Goal: Transaction & Acquisition: Purchase product/service

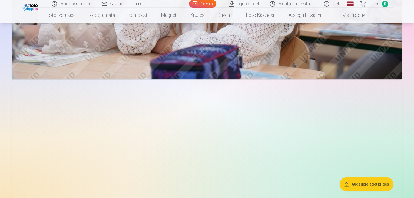
scroll to position [1371, 0]
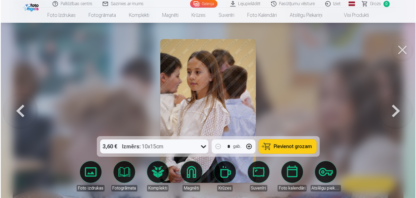
scroll to position [1448, 0]
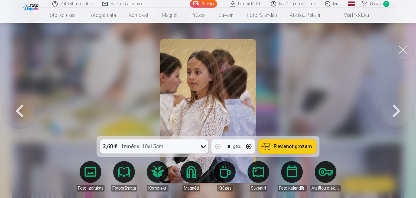
click at [201, 147] on icon at bounding box center [203, 146] width 9 height 9
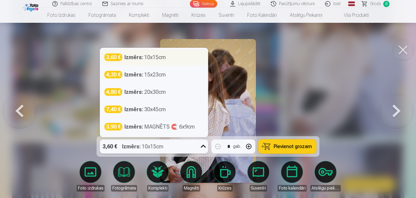
click at [156, 58] on div "Izmērs : 10x15cm" at bounding box center [144, 57] width 41 height 8
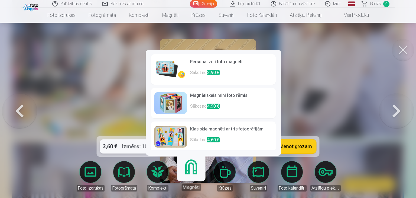
click at [199, 166] on link "Magnēti" at bounding box center [190, 173] width 33 height 33
click at [173, 134] on img at bounding box center [170, 137] width 32 height 22
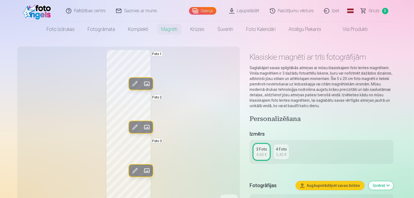
click at [142, 170] on span at bounding box center [146, 170] width 9 height 9
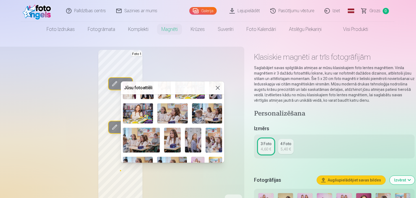
scroll to position [106, 0]
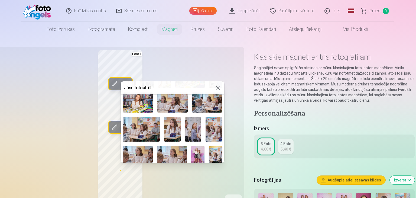
click at [170, 119] on img at bounding box center [172, 129] width 17 height 25
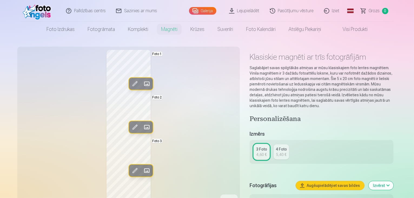
click at [142, 172] on span at bounding box center [146, 170] width 9 height 9
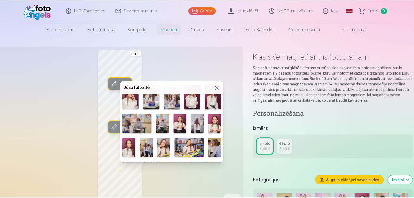
scroll to position [0, 0]
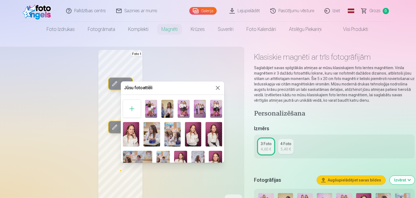
click at [169, 108] on img at bounding box center [167, 109] width 12 height 18
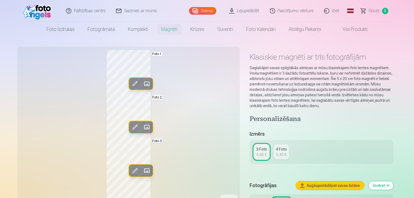
click at [142, 170] on span at bounding box center [146, 170] width 9 height 9
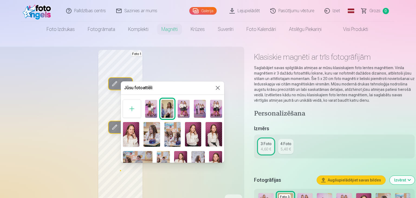
click at [192, 134] on img at bounding box center [193, 134] width 16 height 25
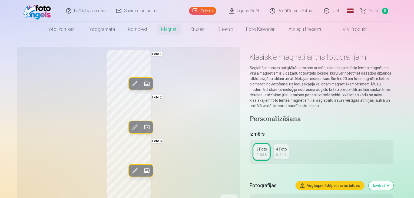
click at [281, 152] on div "5,40 €" at bounding box center [281, 154] width 10 height 5
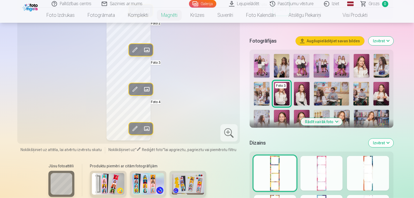
scroll to position [72, 0]
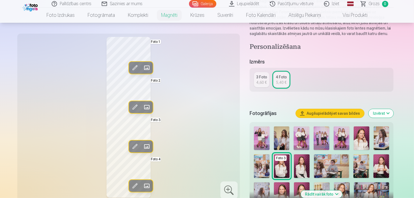
click at [266, 78] on div "3 Foto" at bounding box center [261, 76] width 11 height 5
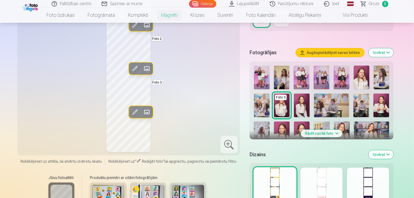
scroll to position [144, 0]
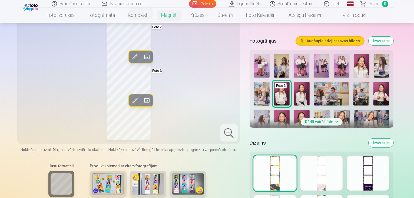
click at [342, 118] on button "Rādīt vairāk foto" at bounding box center [321, 122] width 41 height 8
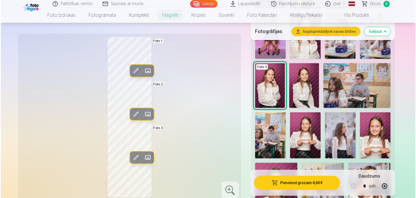
scroll to position [289, 0]
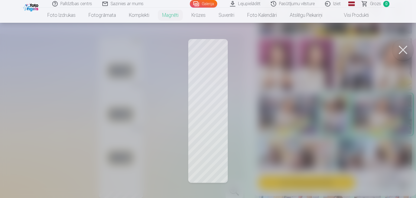
click at [206, 139] on div at bounding box center [208, 99] width 416 height 198
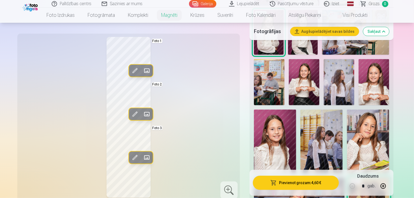
click at [359, 71] on img at bounding box center [374, 82] width 31 height 46
click at [142, 159] on span at bounding box center [146, 157] width 9 height 9
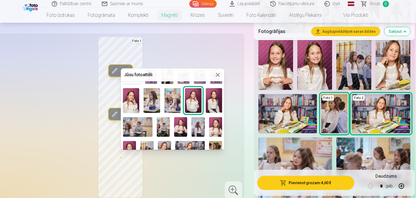
scroll to position [22, 0]
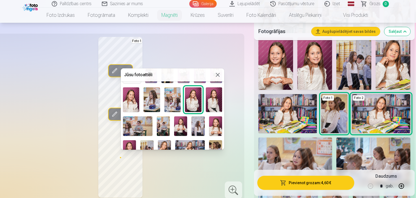
click at [214, 124] on img at bounding box center [215, 125] width 13 height 19
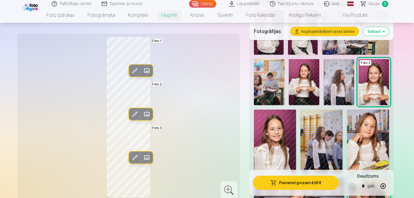
click at [142, 156] on span at bounding box center [146, 157] width 9 height 9
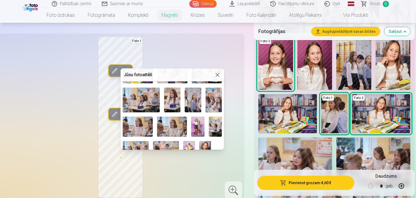
scroll to position [130, 0]
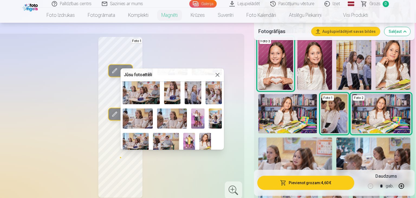
click at [147, 93] on img at bounding box center [141, 91] width 37 height 25
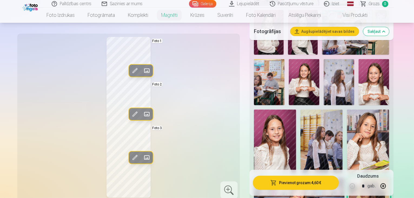
click at [346, 35] on button "Augšupielādējiet savas bildes" at bounding box center [325, 31] width 68 height 9
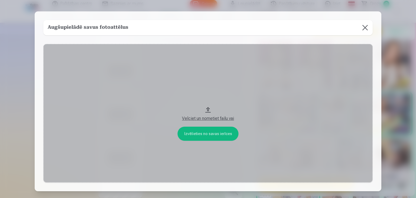
click at [363, 27] on button at bounding box center [364, 27] width 15 height 15
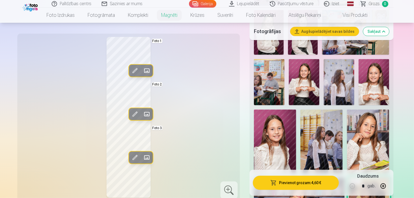
click at [283, 186] on button "Pievienot grozam : 4,60 €" at bounding box center [296, 182] width 86 height 14
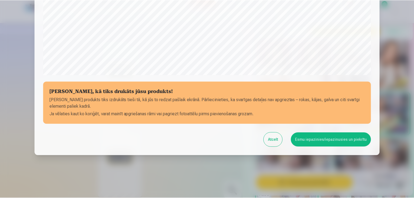
scroll to position [192, 0]
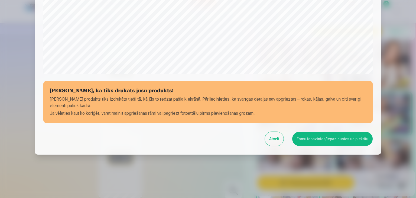
click at [276, 143] on button "Atcelt" at bounding box center [274, 139] width 19 height 14
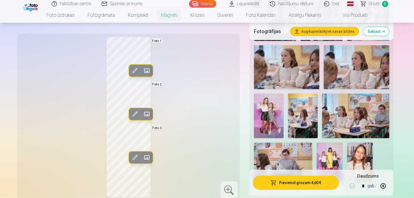
scroll to position [577, 0]
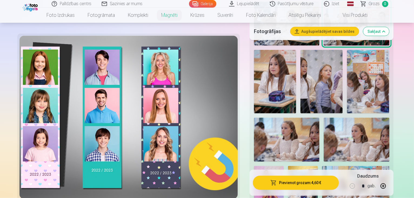
click at [149, 70] on div at bounding box center [128, 117] width 218 height 163
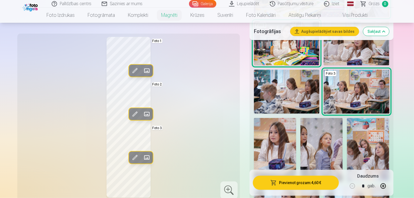
scroll to position [505, 0]
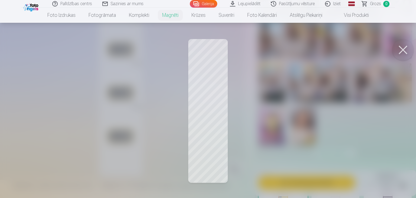
click at [233, 169] on div at bounding box center [208, 99] width 416 height 198
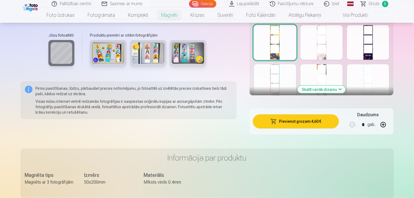
scroll to position [794, 0]
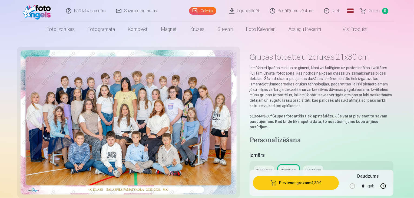
click at [307, 185] on button "Pievienot grozam : 4,30 €" at bounding box center [296, 182] width 86 height 14
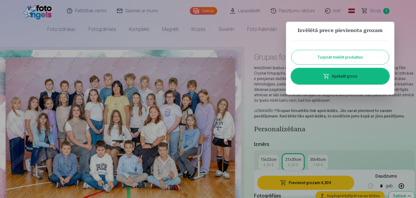
click at [333, 59] on button "Turpināt meklēt produktus" at bounding box center [339, 57] width 97 height 14
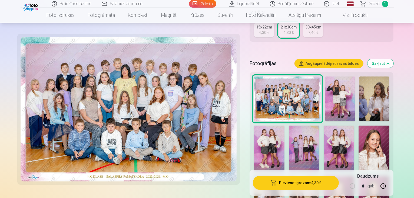
scroll to position [144, 0]
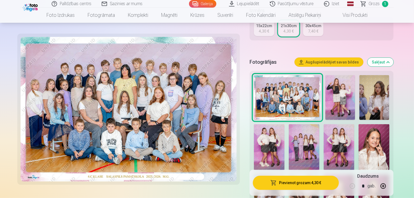
click at [336, 79] on img at bounding box center [341, 97] width 30 height 45
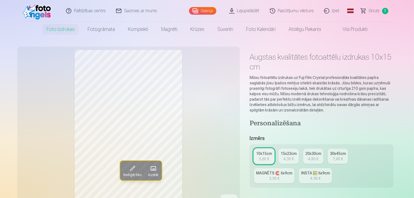
click at [292, 170] on div "MAGNĒTS 🧲 6x9cm" at bounding box center [274, 172] width 36 height 5
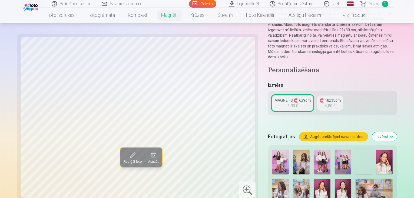
scroll to position [72, 0]
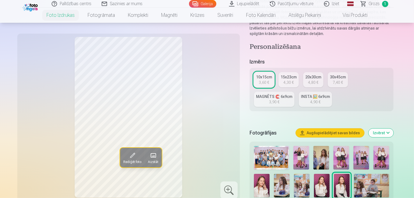
scroll to position [72, 0]
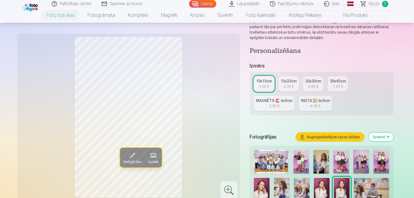
click at [304, 151] on img at bounding box center [302, 162] width 16 height 24
click at [283, 76] on link "15x23cm 4,30 €" at bounding box center [289, 83] width 20 height 15
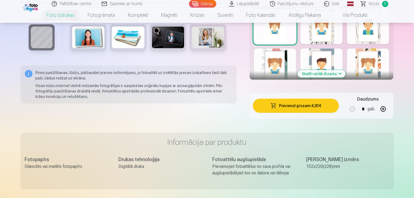
scroll to position [288, 0]
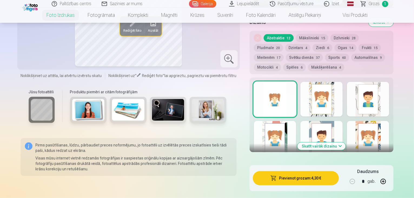
click at [152, 100] on img at bounding box center [168, 110] width 32 height 22
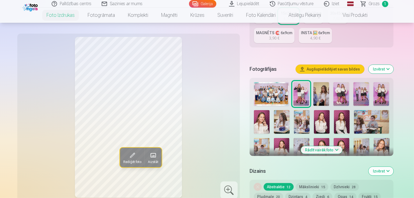
scroll to position [216, 0]
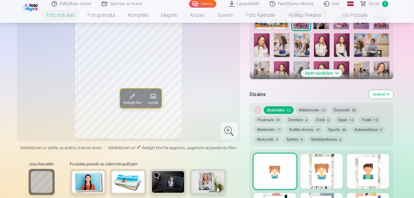
click at [323, 106] on button "Mākslinieki 15" at bounding box center [312, 110] width 32 height 8
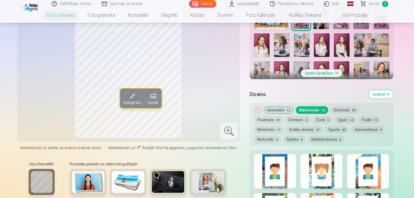
click at [351, 106] on button "Dzīvnieki 28" at bounding box center [345, 110] width 28 height 8
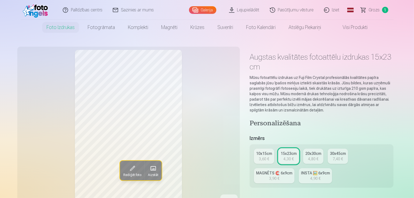
scroll to position [72, 0]
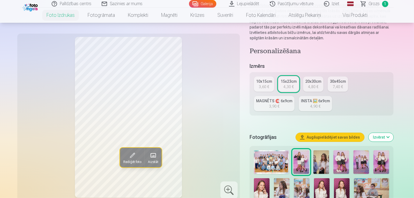
click at [291, 78] on div "15x23cm" at bounding box center [289, 80] width 16 height 5
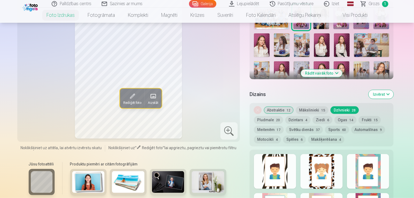
scroll to position [289, 0]
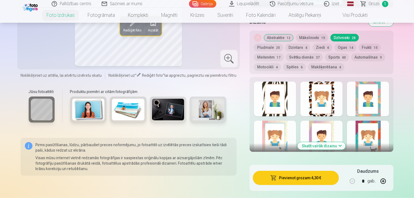
click at [343, 142] on button "Skatīt vairāk dizainu" at bounding box center [322, 146] width 48 height 8
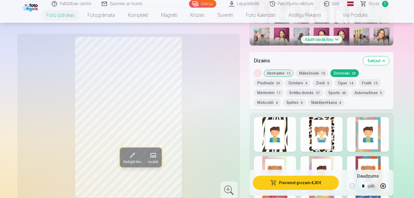
scroll to position [216, 0]
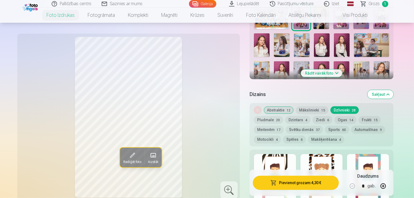
click at [280, 106] on button "Abstraktie 12" at bounding box center [279, 110] width 30 height 8
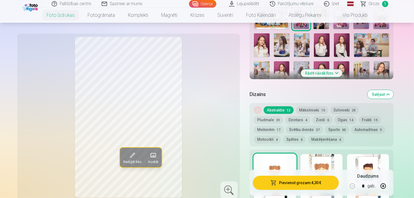
click at [281, 135] on button "Motocikli 4" at bounding box center [267, 139] width 27 height 8
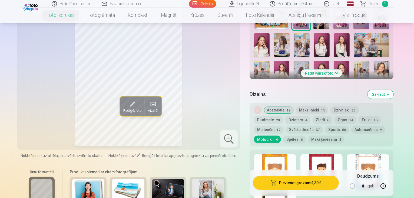
click at [306, 135] on button "Spēles 6" at bounding box center [294, 139] width 23 height 8
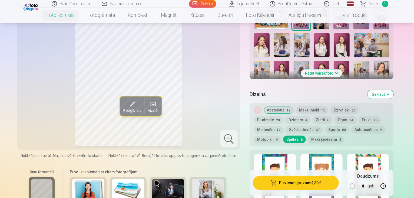
click at [339, 137] on span "4" at bounding box center [340, 139] width 2 height 4
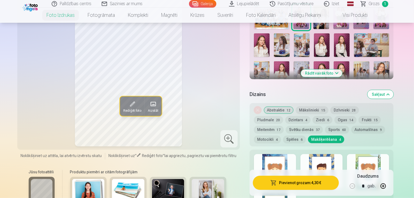
click at [286, 126] on button "Svētku dienās 37" at bounding box center [304, 130] width 37 height 8
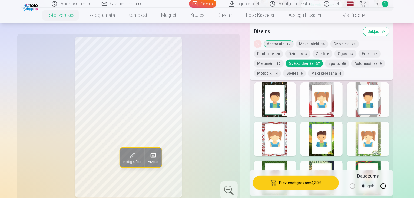
scroll to position [289, 0]
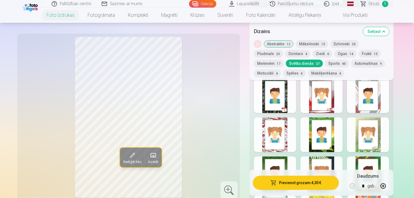
click at [334, 88] on div at bounding box center [322, 95] width 42 height 35
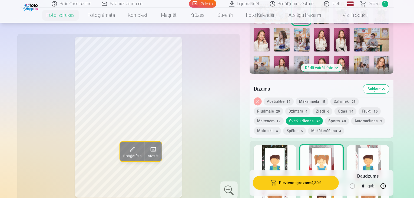
scroll to position [216, 0]
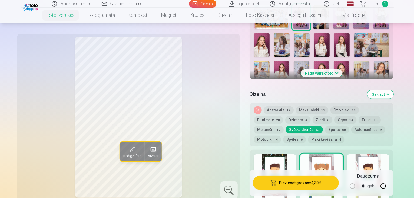
click at [260, 106] on button "Noņemiet dizainu" at bounding box center [258, 110] width 8 height 8
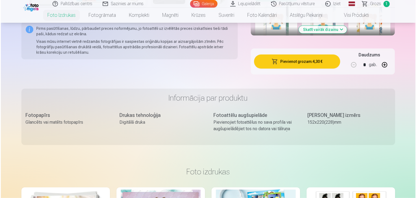
scroll to position [333, 0]
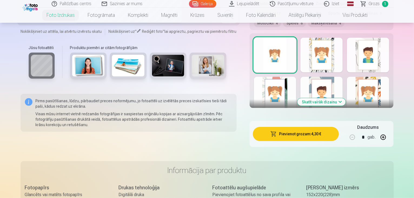
click at [306, 127] on button "Pievienot grozam : 4,30 €" at bounding box center [296, 134] width 86 height 14
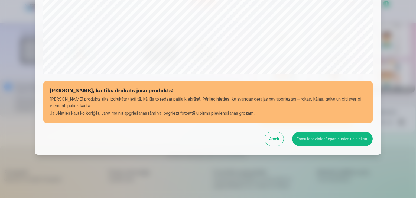
scroll to position [0, 0]
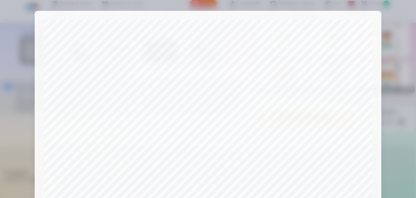
click at [390, 32] on div at bounding box center [208, 99] width 416 height 198
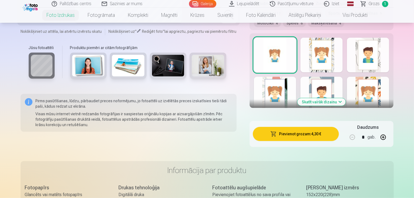
click at [390, 130] on button "button" at bounding box center [383, 136] width 13 height 13
click at [318, 127] on button "Pievienot grozam : 17,20 €" at bounding box center [296, 134] width 86 height 14
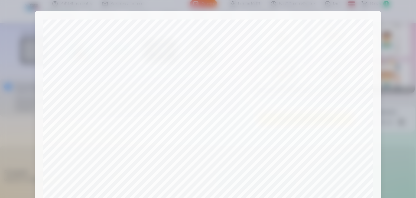
click at [382, 65] on div at bounding box center [208, 99] width 416 height 198
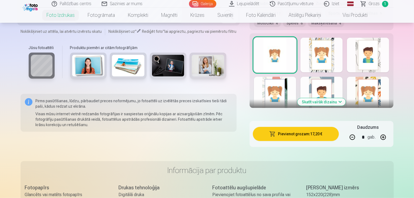
click at [359, 130] on button "button" at bounding box center [352, 136] width 13 height 13
type input "*"
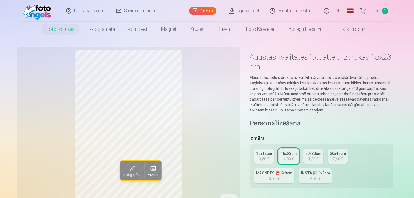
click at [238, 13] on link "Lejupielādēt" at bounding box center [244, 11] width 41 height 22
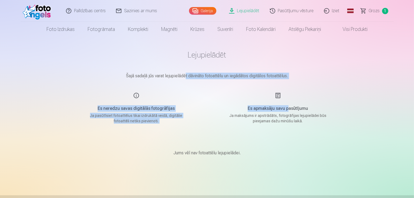
drag, startPoint x: 185, startPoint y: 75, endPoint x: 288, endPoint y: 91, distance: 104.8
click at [288, 91] on main "Lejupielādēt Šajā sadaļā jūs varat lejupielādēt dāvināto fotoattēlu un iegādāto…" at bounding box center [207, 109] width 271 height 145
click at [217, 92] on div "Es apmaksāju savu pasūtījumu Ja maksājums ir apstrādāts, fotogrāfijas lejupielā…" at bounding box center [278, 107] width 129 height 31
click at [159, 106] on h5 "Es neredzu savas digitālās fotogrāfijas" at bounding box center [136, 108] width 103 height 6
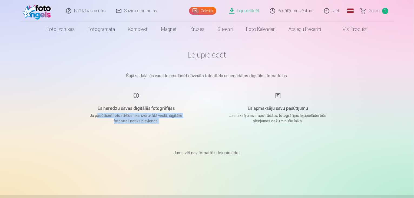
drag, startPoint x: 100, startPoint y: 117, endPoint x: 175, endPoint y: 121, distance: 75.9
click at [175, 121] on p "Ja pasūtīsiet fotoattēlus tikai izdrukātā veidā, digitālie fotoattēli netiks pi…" at bounding box center [136, 118] width 103 height 11
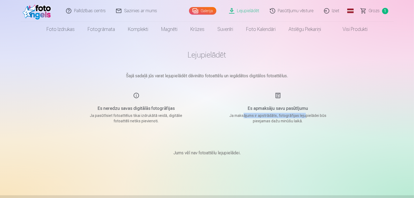
drag, startPoint x: 246, startPoint y: 115, endPoint x: 305, endPoint y: 114, distance: 59.5
click at [305, 114] on p "Ja maksājums ir apstrādāts, fotogrāfijas lejupielādei būs pieejamas dažu minūšu…" at bounding box center [278, 118] width 103 height 11
click at [201, 10] on link "Galerija" at bounding box center [202, 11] width 27 height 8
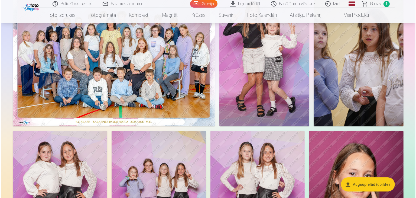
scroll to position [72, 0]
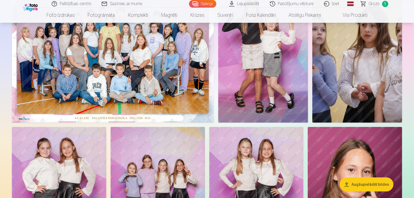
click at [308, 115] on img at bounding box center [263, 55] width 90 height 135
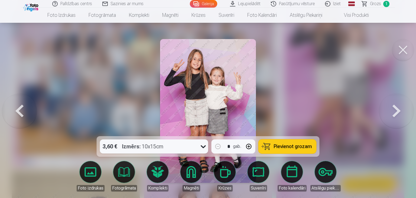
click at [278, 148] on span "Pievienot grozam" at bounding box center [293, 146] width 38 height 5
click at [381, 5] on link "Grozs 2" at bounding box center [376, 4] width 38 height 8
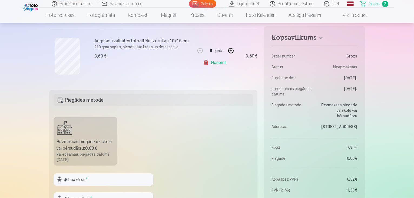
scroll to position [72, 0]
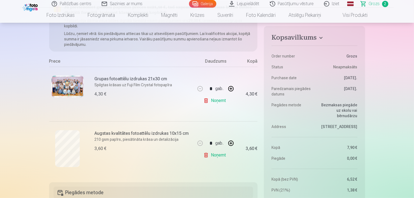
click at [233, 145] on button "button" at bounding box center [231, 142] width 13 height 13
type input "*"
click at [220, 155] on link "Noņemt" at bounding box center [215, 154] width 25 height 11
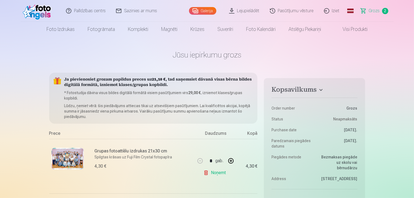
click at [360, 31] on link "Visi produkti" at bounding box center [351, 29] width 47 height 15
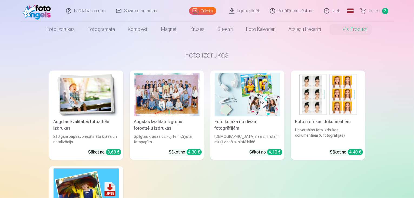
click at [321, 83] on img at bounding box center [327, 95] width 65 height 44
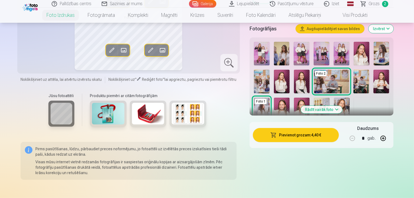
scroll to position [144, 0]
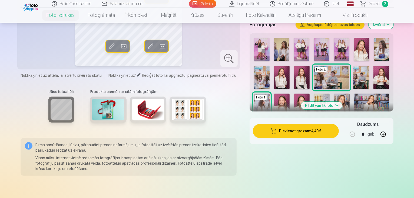
click at [294, 97] on img at bounding box center [302, 105] width 16 height 24
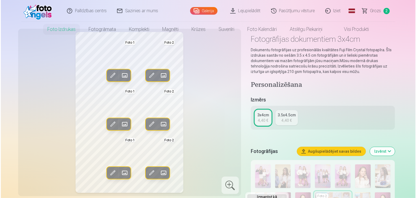
scroll to position [0, 0]
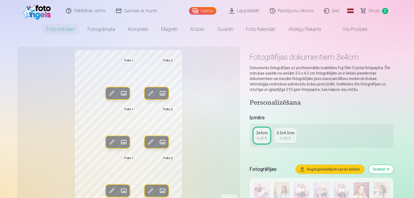
click at [106, 88] on button "Rediģēt foto" at bounding box center [112, 93] width 12 height 12
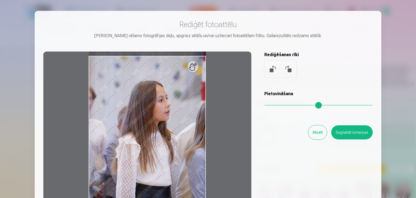
click at [352, 37] on div "Pietuvini vēlamo fotogrāfijas daļu, apgriez attēlu un/vai uzlieciet fotoattēlam…" at bounding box center [207, 35] width 329 height 6
click at [318, 132] on button "Atcelt" at bounding box center [317, 132] width 19 height 14
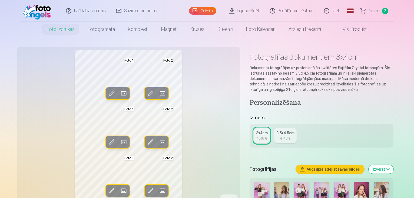
click at [119, 93] on span at bounding box center [123, 93] width 9 height 9
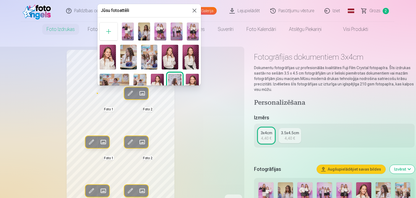
click at [187, 57] on img at bounding box center [190, 57] width 16 height 25
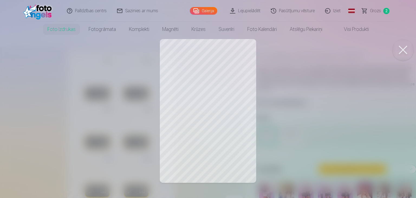
click at [293, 73] on div at bounding box center [208, 99] width 416 height 198
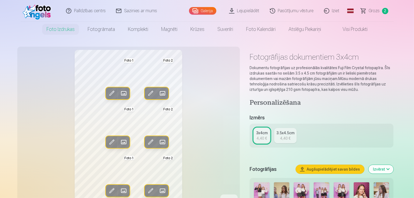
click at [146, 91] on span at bounding box center [150, 93] width 9 height 9
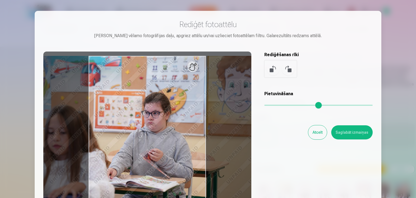
click at [384, 23] on div at bounding box center [208, 99] width 416 height 198
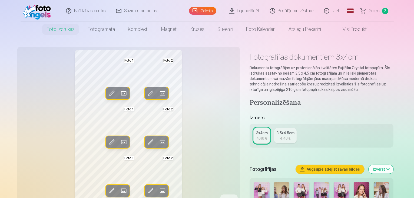
click at [158, 95] on span at bounding box center [162, 93] width 9 height 9
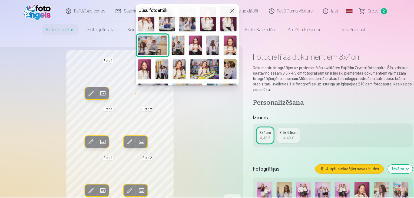
scroll to position [39, 0]
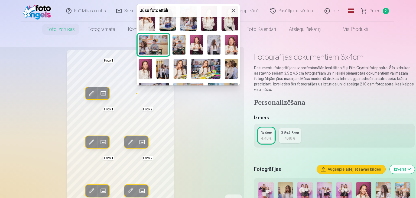
click at [149, 65] on img at bounding box center [145, 69] width 13 height 20
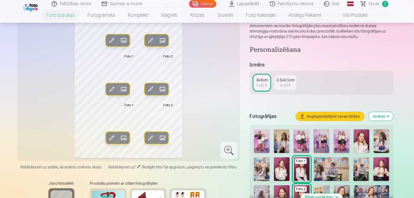
scroll to position [0, 0]
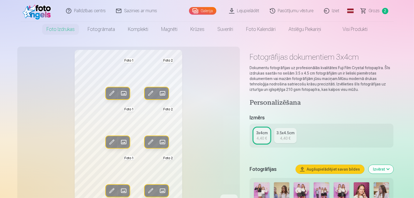
click at [288, 133] on div "3.5x4.5cm" at bounding box center [286, 132] width 18 height 5
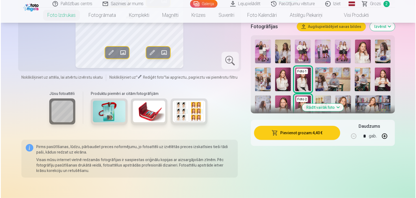
scroll to position [144, 0]
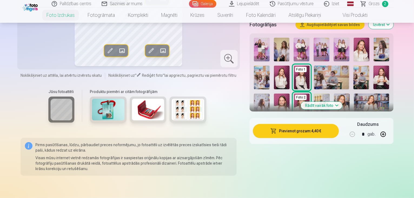
click at [305, 133] on button "Pievienot grozam : 4,40 €" at bounding box center [296, 131] width 86 height 14
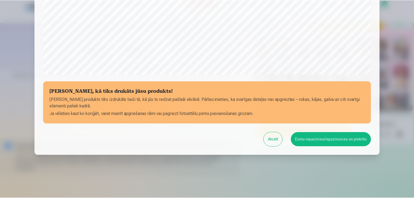
scroll to position [192, 0]
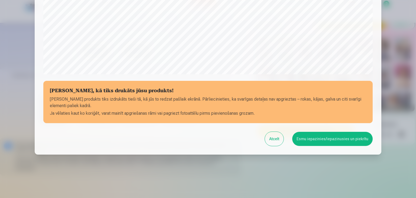
click at [328, 137] on button "Esmu iepazinies/iepazinusies un piekrītu" at bounding box center [332, 139] width 80 height 14
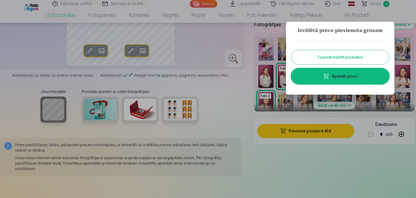
click at [357, 58] on button "Turpināt meklēt produktus" at bounding box center [339, 57] width 97 height 14
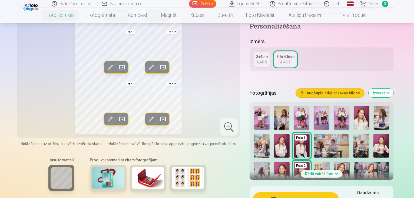
scroll to position [72, 0]
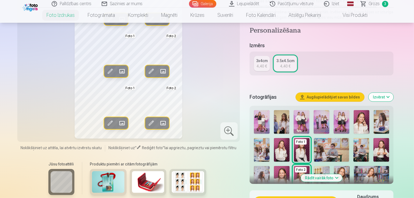
click at [269, 120] on img at bounding box center [262, 122] width 16 height 24
click at [327, 85] on div "Personalizēšana Izmērs 3x4cm 4,40 € 3.5x4.5cm 4,40 € Fotogrāfijas Augšupielādēj…" at bounding box center [322, 145] width 144 height 236
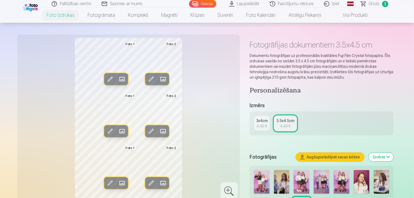
scroll to position [0, 0]
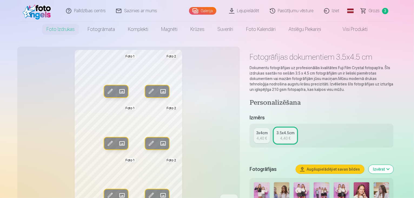
click at [67, 29] on link "Foto izdrukas" at bounding box center [60, 29] width 41 height 15
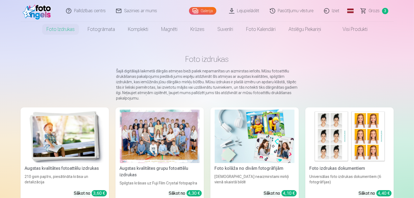
click at [376, 10] on span "Grozs" at bounding box center [374, 11] width 11 height 6
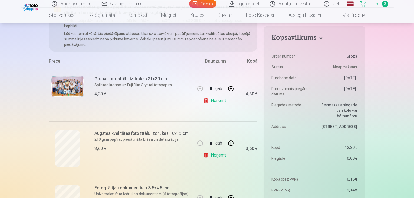
scroll to position [144, 0]
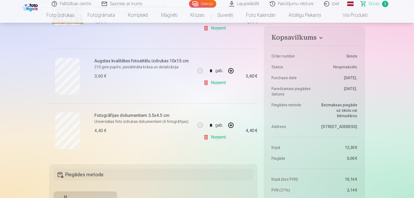
click at [223, 81] on link "Noņemt" at bounding box center [215, 82] width 25 height 11
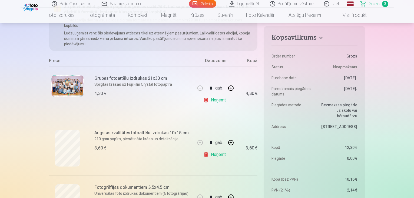
scroll to position [72, 0]
click at [199, 142] on div "* gab." at bounding box center [216, 142] width 44 height 13
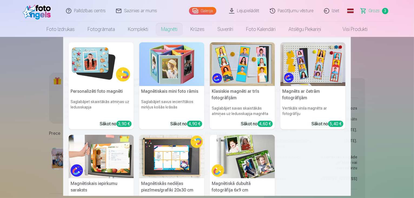
click at [160, 31] on link "Magnēti" at bounding box center [169, 29] width 29 height 15
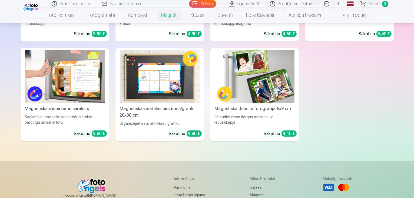
scroll to position [216, 0]
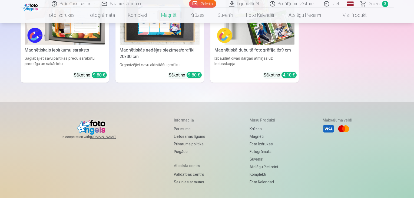
click at [294, 45] on img at bounding box center [255, 18] width 80 height 53
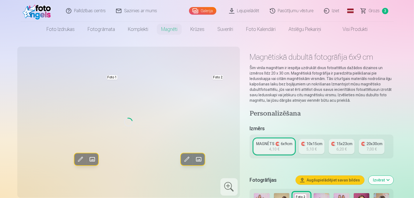
click at [321, 141] on link "🧲 10x15cm 5,10 €" at bounding box center [312, 146] width 26 height 15
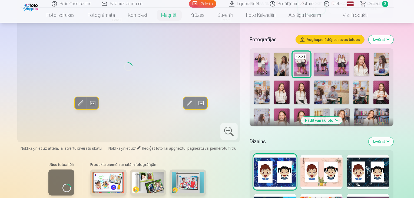
scroll to position [144, 0]
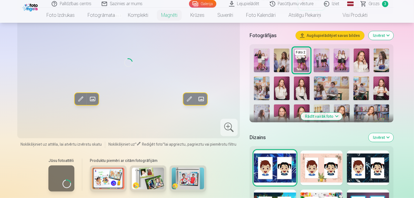
click at [330, 112] on button "Rādīt vairāk foto" at bounding box center [321, 116] width 41 height 8
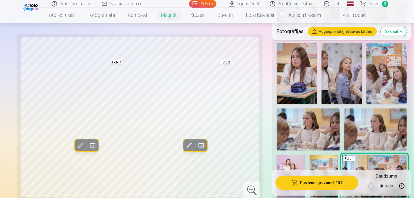
scroll to position [577, 0]
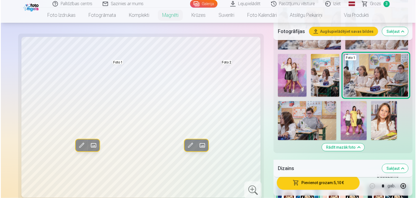
scroll to position [686, 0]
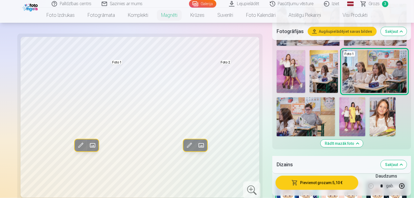
click at [88, 147] on span at bounding box center [92, 145] width 9 height 9
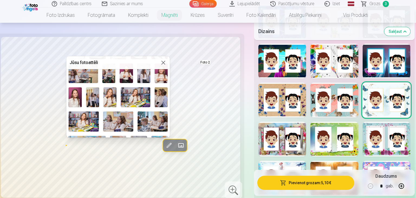
scroll to position [63, 0]
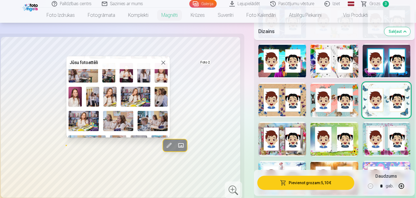
click at [81, 117] on img at bounding box center [83, 121] width 30 height 20
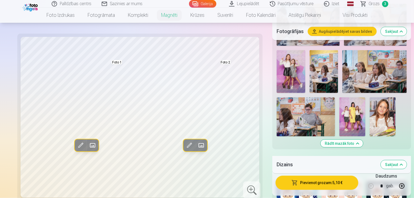
click at [88, 146] on span at bounding box center [92, 145] width 9 height 9
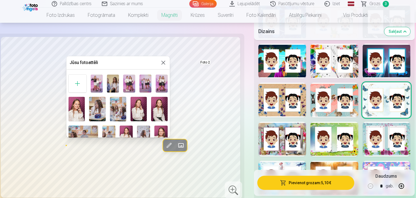
click at [171, 84] on div at bounding box center [208, 99] width 416 height 198
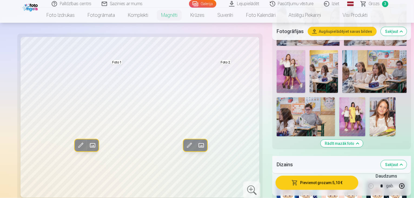
click at [88, 145] on span at bounding box center [92, 145] width 9 height 9
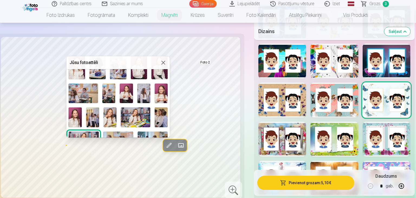
scroll to position [43, 0]
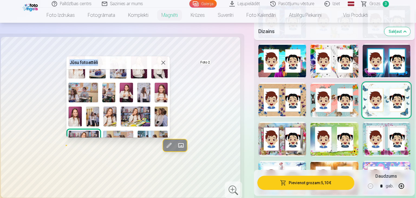
drag, startPoint x: 134, startPoint y: 61, endPoint x: 165, endPoint y: 54, distance: 32.0
click at [134, 116] on img at bounding box center [135, 115] width 29 height 19
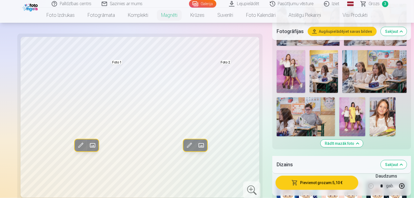
click at [88, 143] on span at bounding box center [92, 145] width 9 height 9
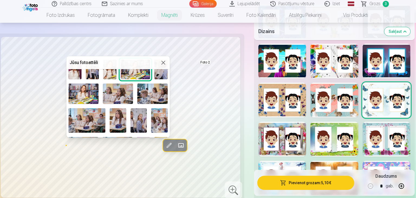
scroll to position [131, 0]
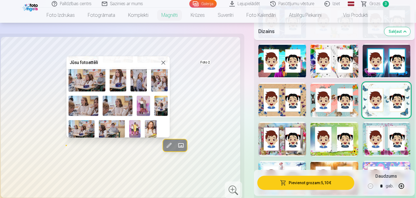
click at [150, 123] on img at bounding box center [151, 128] width 12 height 17
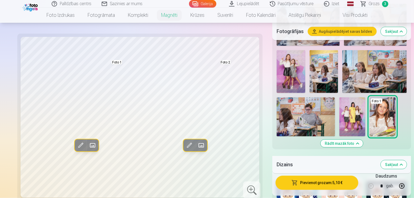
click at [197, 147] on span at bounding box center [201, 145] width 9 height 9
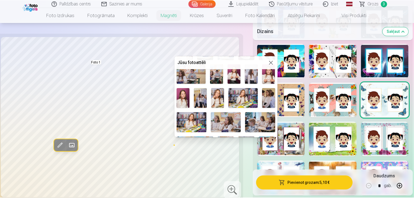
scroll to position [72, 0]
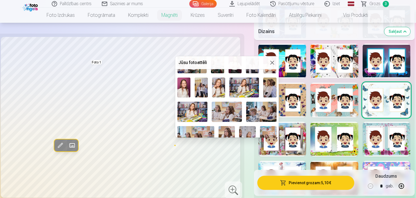
click at [264, 84] on img at bounding box center [269, 87] width 13 height 20
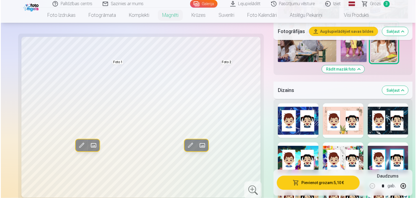
scroll to position [758, 0]
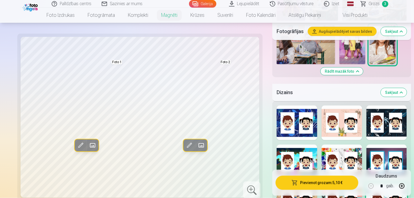
click at [297, 186] on button "Pievienot grozam : 5,10 €" at bounding box center [317, 182] width 83 height 14
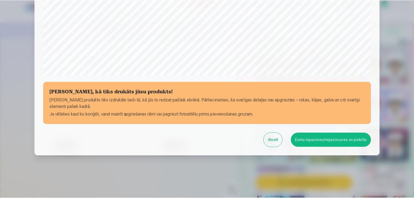
scroll to position [192, 0]
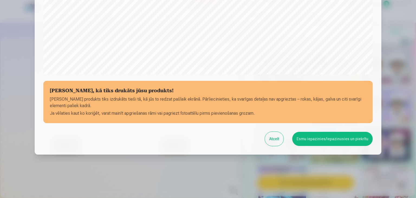
click at [307, 140] on button "Esmu iepazinies/iepazinusies un piekrītu" at bounding box center [332, 139] width 80 height 14
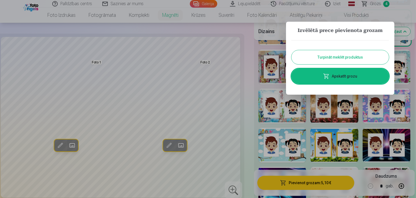
click at [355, 57] on button "Turpināt meklēt produktus" at bounding box center [339, 57] width 97 height 14
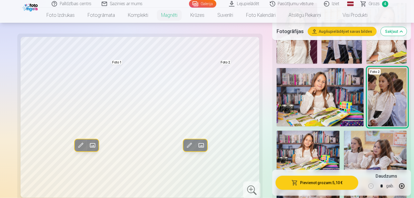
scroll to position [397, 0]
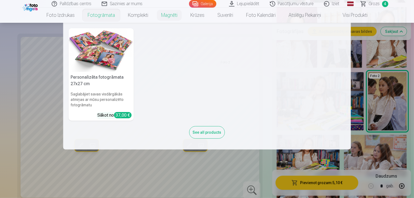
click at [93, 17] on link "Fotogrāmata" at bounding box center [101, 15] width 40 height 15
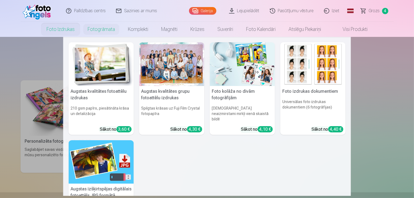
click at [68, 28] on link "Foto izdrukas" at bounding box center [60, 29] width 41 height 15
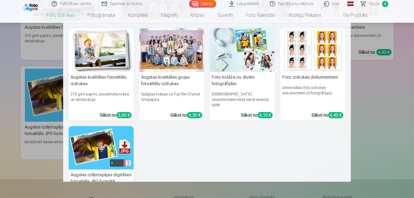
scroll to position [144, 0]
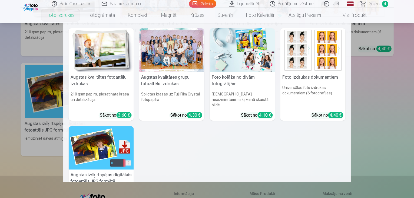
click at [174, 81] on h5 "Augstas kvalitātes grupu fotoattēlu izdrukas" at bounding box center [171, 80] width 65 height 17
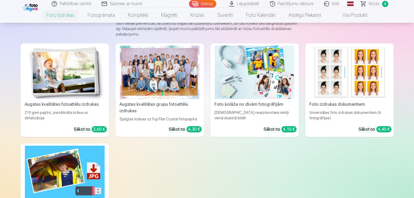
scroll to position [72, 0]
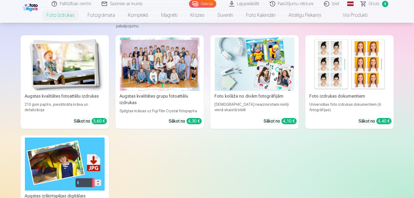
click at [69, 99] on div "Augstas kvalitātes fotoattēlu izdrukas" at bounding box center [65, 96] width 84 height 6
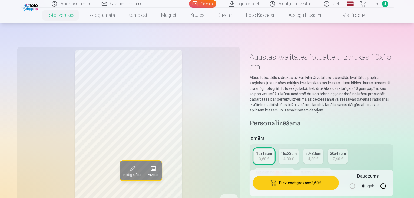
scroll to position [72, 0]
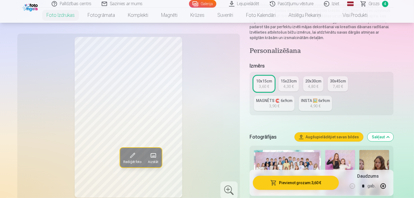
click at [299, 76] on link "15x23cm 4,30 €" at bounding box center [289, 83] width 20 height 15
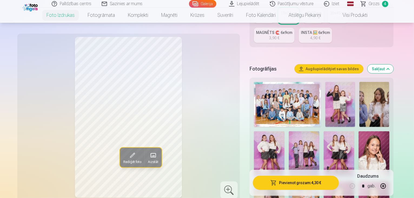
scroll to position [144, 0]
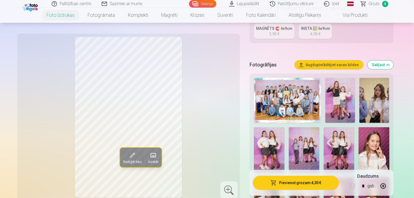
click at [335, 78] on img at bounding box center [341, 100] width 30 height 45
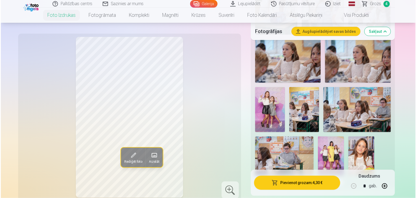
scroll to position [577, 0]
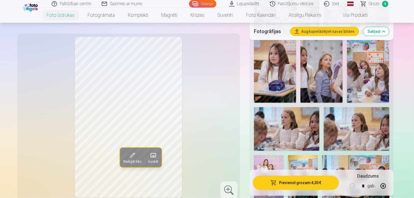
click at [390, 187] on button "button" at bounding box center [383, 185] width 13 height 13
click at [390, 188] on button "button" at bounding box center [383, 185] width 13 height 13
type input "*"
click at [329, 186] on button "Pievienot grozam : 12,90 €" at bounding box center [296, 182] width 86 height 14
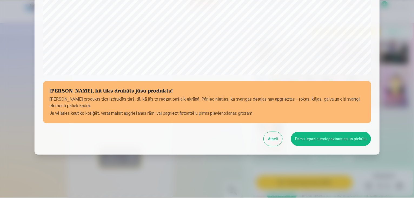
scroll to position [192, 0]
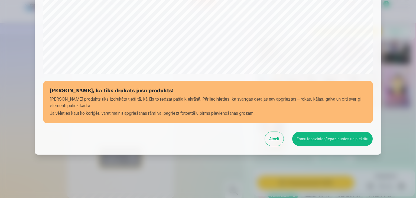
click at [339, 137] on button "Esmu iepazinies/iepazinusies un piekrītu" at bounding box center [332, 139] width 80 height 14
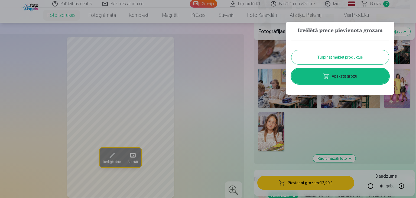
click at [382, 4] on div at bounding box center [208, 99] width 416 height 198
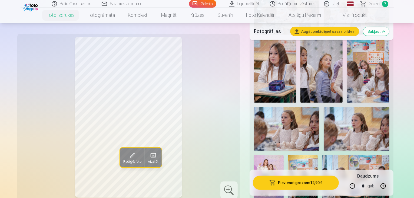
click at [382, 4] on link "Grozs 7" at bounding box center [375, 4] width 38 height 8
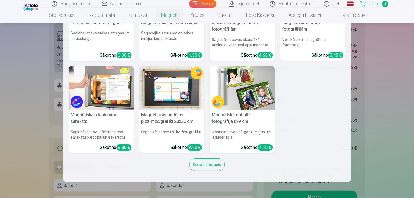
scroll to position [505, 0]
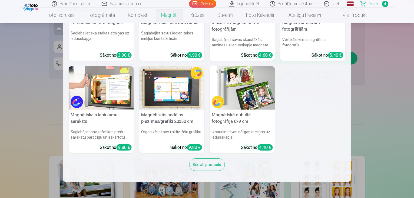
click at [50, 57] on nav "Personalizēti foto magnēti Saglabājiet skaistākās atmiņas uz ledusskapja Sākot …" at bounding box center [207, 102] width 414 height 159
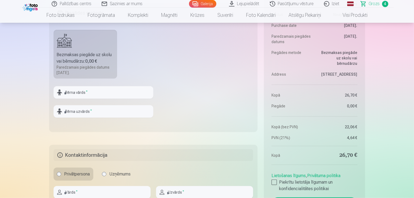
scroll to position [216, 0]
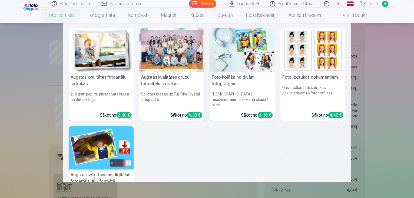
click at [65, 12] on link "Foto izdrukas" at bounding box center [60, 15] width 41 height 15
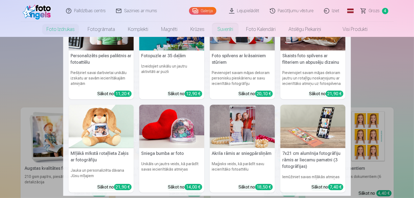
scroll to position [72, 0]
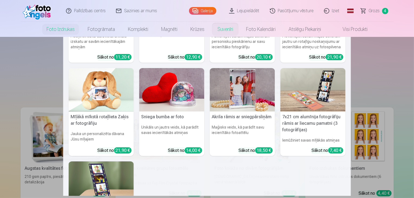
click at [238, 97] on img at bounding box center [242, 90] width 65 height 44
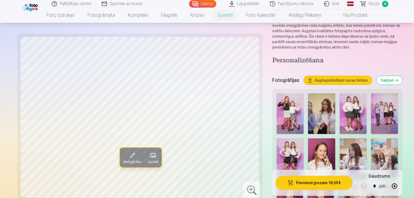
scroll to position [72, 0]
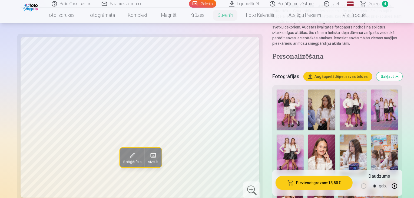
click at [277, 92] on img at bounding box center [290, 109] width 27 height 41
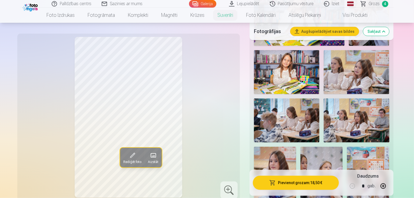
scroll to position [433, 0]
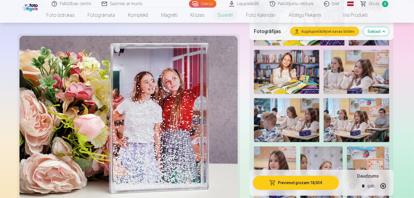
scroll to position [505, 0]
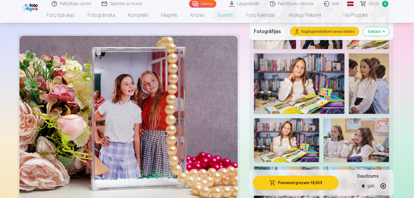
scroll to position [433, 0]
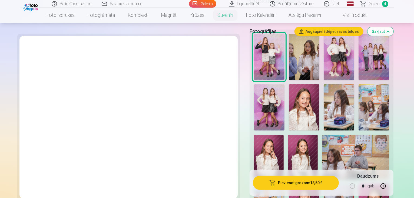
scroll to position [72, 0]
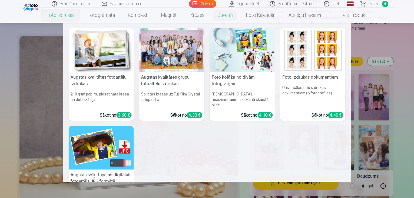
click at [84, 52] on img at bounding box center [101, 50] width 65 height 44
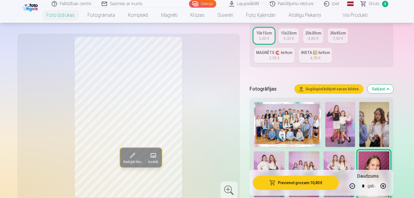
scroll to position [144, 0]
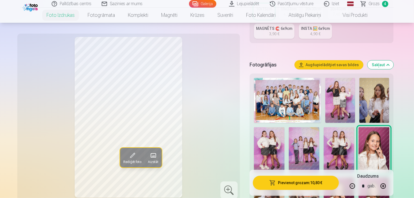
click at [289, 127] on img at bounding box center [304, 150] width 31 height 46
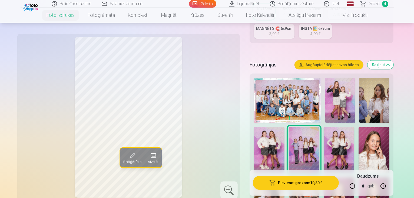
click at [324, 127] on img at bounding box center [339, 150] width 31 height 46
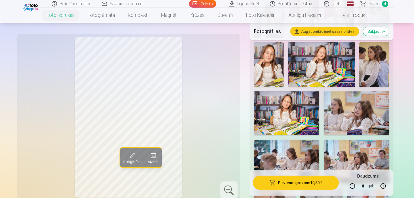
scroll to position [505, 0]
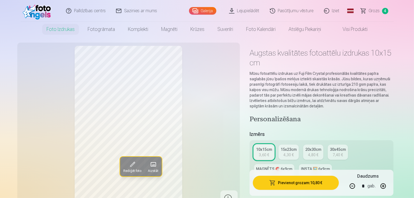
scroll to position [0, 0]
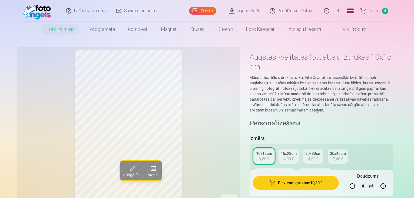
click at [280, 175] on div "3,90 €" at bounding box center [274, 177] width 10 height 5
type input "*"
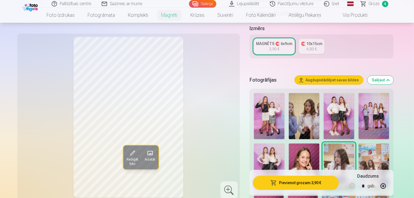
scroll to position [144, 0]
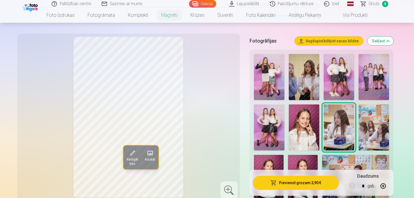
click at [284, 155] on img at bounding box center [269, 177] width 30 height 45
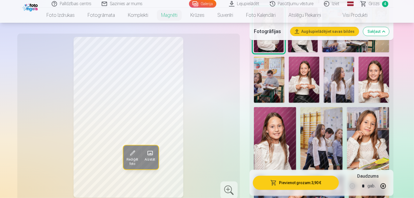
scroll to position [216, 0]
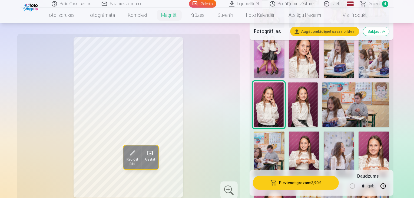
click at [320, 131] on img at bounding box center [304, 154] width 31 height 46
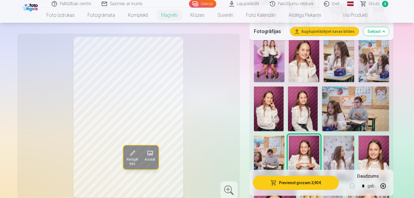
scroll to position [288, 0]
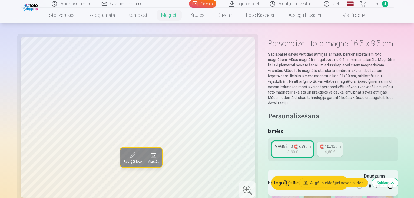
scroll to position [0, 0]
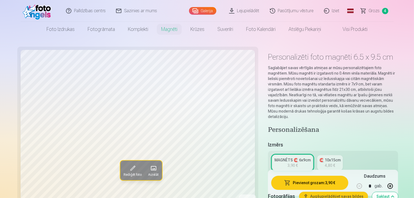
click at [317, 155] on link "🧲 10x15cm 4,80 €" at bounding box center [330, 162] width 26 height 15
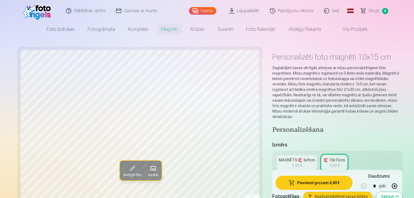
click at [292, 157] on div "MAGNĒTS 🧲 6x9cm" at bounding box center [297, 159] width 36 height 5
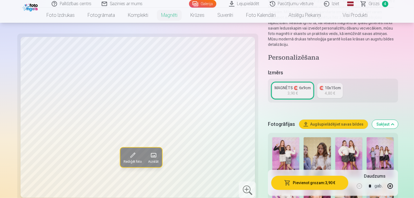
scroll to position [144, 0]
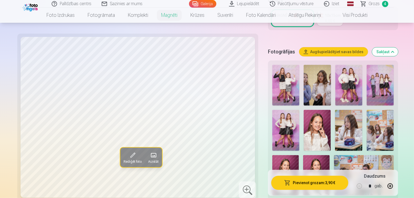
click at [300, 110] on img at bounding box center [285, 130] width 27 height 41
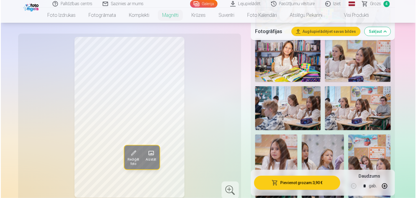
scroll to position [505, 0]
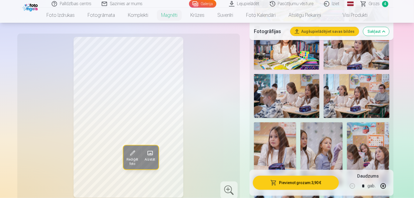
click at [295, 179] on button "Pievienot grozam : 3,90 €" at bounding box center [296, 182] width 86 height 14
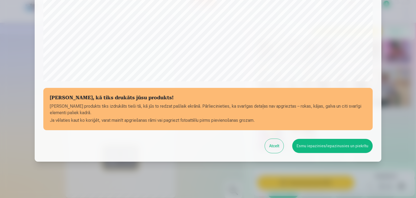
scroll to position [192, 0]
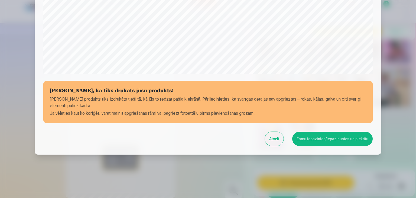
click at [326, 139] on button "Esmu iepazinies/iepazinusies un piekrītu" at bounding box center [332, 139] width 80 height 14
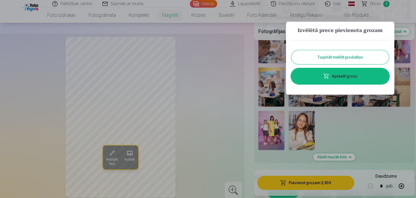
click at [346, 75] on link "Apskatīt grozu" at bounding box center [339, 75] width 97 height 15
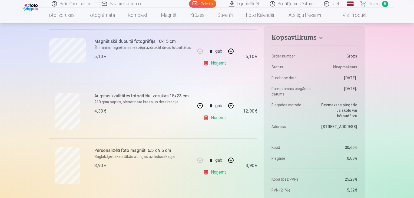
scroll to position [216, 0]
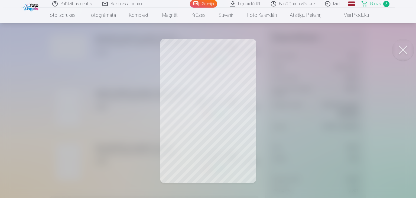
click at [398, 48] on button at bounding box center [403, 50] width 22 height 22
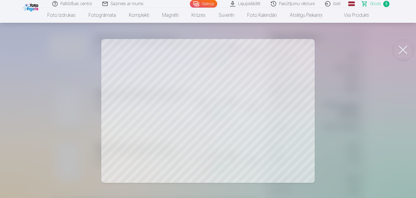
click at [399, 49] on button at bounding box center [403, 50] width 22 height 22
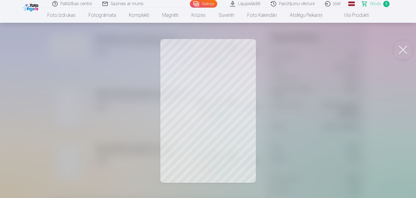
click at [401, 52] on button at bounding box center [403, 50] width 22 height 22
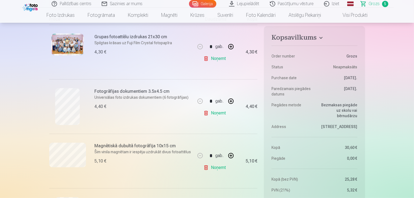
scroll to position [144, 0]
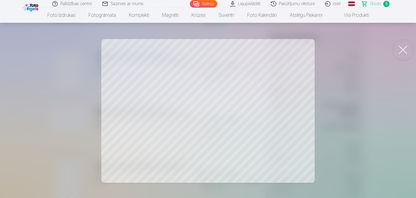
click at [407, 50] on button at bounding box center [403, 50] width 22 height 22
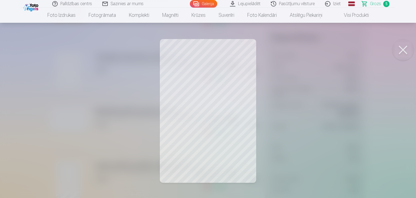
click at [222, 80] on div at bounding box center [208, 99] width 416 height 198
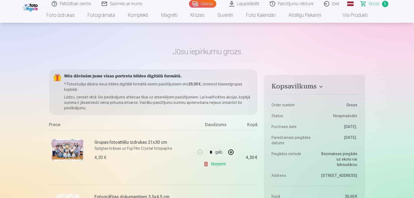
scroll to position [0, 0]
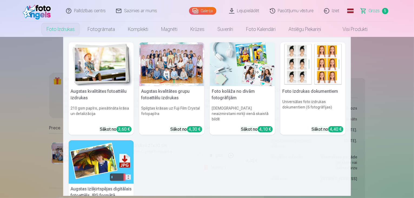
click at [54, 28] on link "Foto izdrukas" at bounding box center [60, 29] width 41 height 15
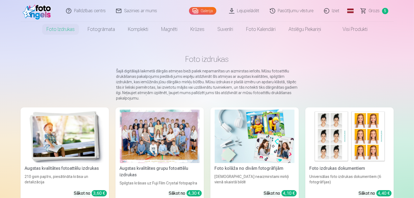
click at [198, 7] on link "Galerija" at bounding box center [202, 11] width 27 height 8
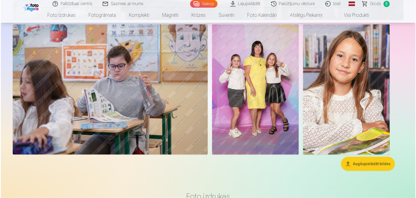
scroll to position [2381, 0]
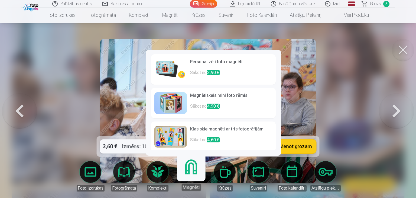
click at [239, 71] on p "Sākot no 3,90 €" at bounding box center [231, 74] width 82 height 11
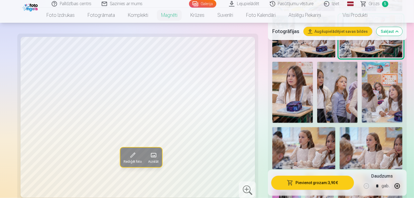
scroll to position [505, 0]
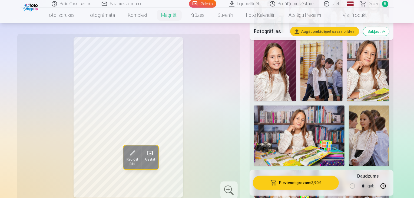
scroll to position [288, 0]
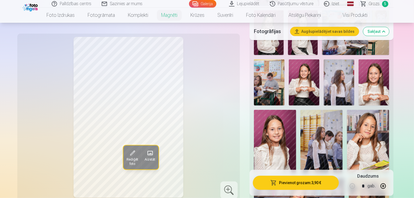
click at [359, 76] on img at bounding box center [374, 82] width 31 height 46
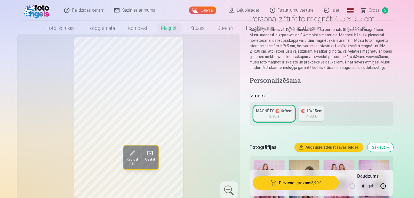
scroll to position [0, 0]
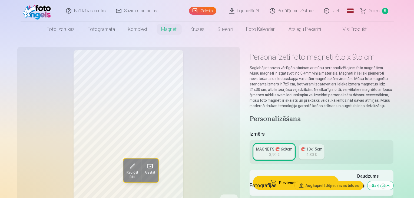
click at [363, 9] on link "Grozs 5" at bounding box center [375, 11] width 38 height 22
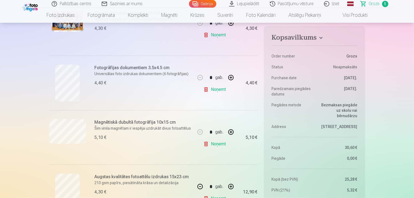
scroll to position [144, 0]
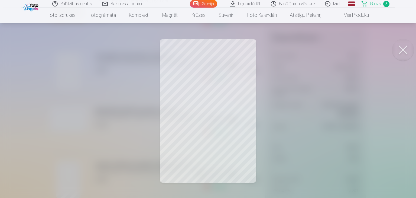
click at [266, 73] on div at bounding box center [208, 99] width 416 height 198
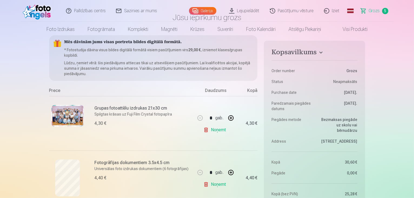
scroll to position [0, 0]
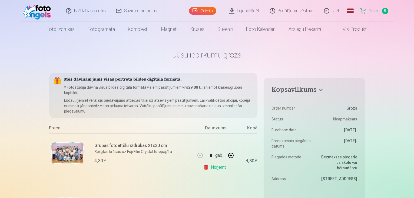
click at [376, 11] on span "Grozs" at bounding box center [374, 11] width 11 height 6
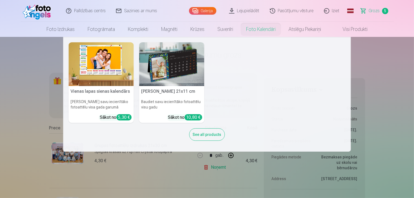
click at [272, 27] on link "Foto kalendāri" at bounding box center [261, 29] width 42 height 15
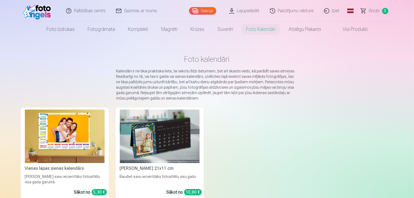
click at [298, 9] on link "Pasūtījumu vēsture" at bounding box center [292, 11] width 54 height 22
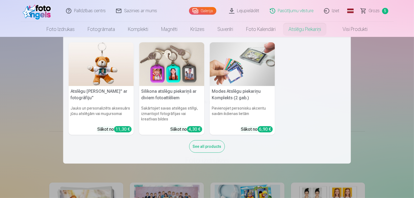
click at [298, 28] on link "Atslēgu piekariņi" at bounding box center [304, 29] width 45 height 15
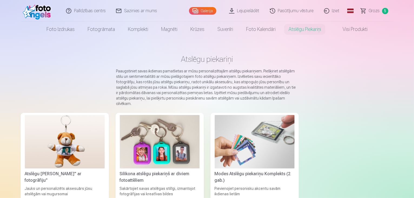
click at [350, 31] on link "Visi produkti" at bounding box center [351, 29] width 47 height 15
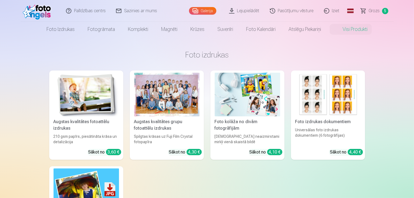
click at [244, 111] on img at bounding box center [247, 95] width 65 height 44
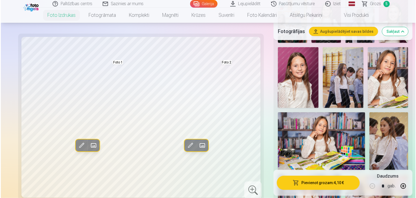
scroll to position [361, 0]
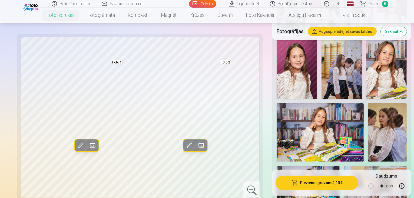
click at [197, 146] on span at bounding box center [201, 145] width 9 height 9
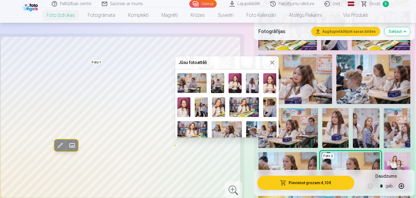
scroll to position [54, 0]
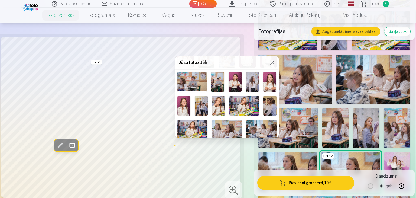
click at [228, 124] on img at bounding box center [227, 130] width 30 height 20
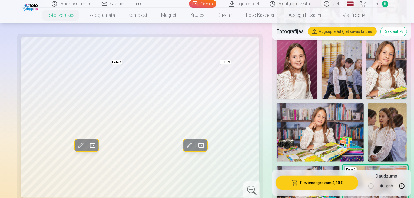
click at [197, 144] on span at bounding box center [201, 145] width 9 height 9
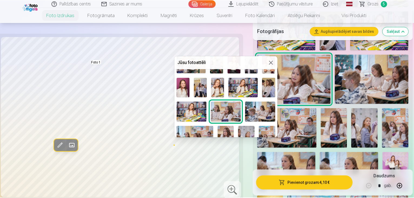
scroll to position [0, 0]
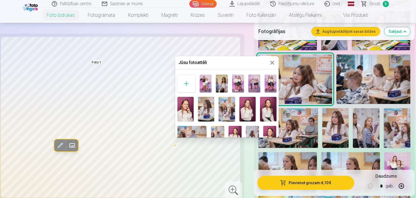
click at [233, 130] on img at bounding box center [234, 135] width 13 height 19
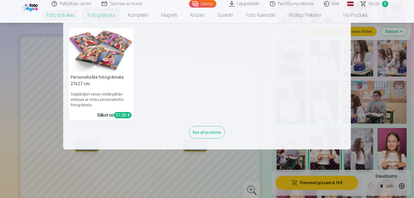
scroll to position [216, 0]
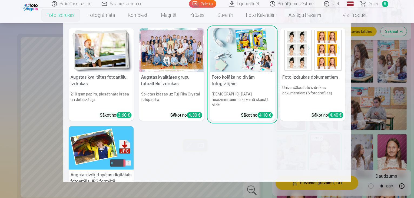
click at [68, 18] on link "Foto izdrukas" at bounding box center [60, 15] width 41 height 15
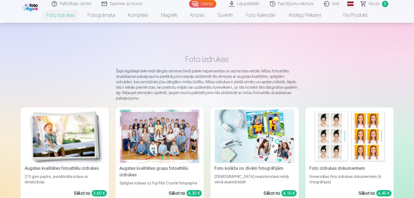
scroll to position [72, 0]
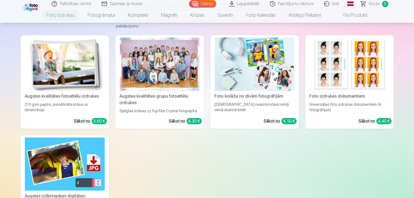
click at [348, 67] on img at bounding box center [350, 63] width 80 height 53
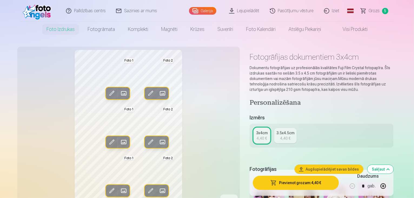
click at [119, 91] on span at bounding box center [123, 93] width 9 height 9
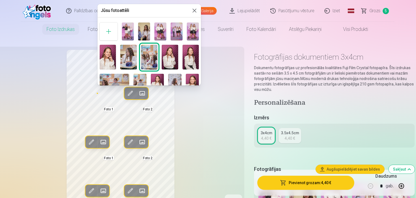
click at [192, 77] on img at bounding box center [192, 83] width 13 height 19
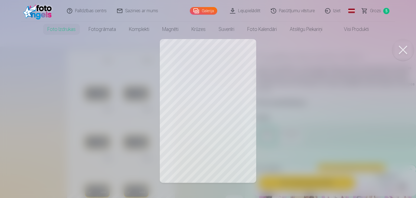
click at [230, 68] on div at bounding box center [208, 99] width 416 height 198
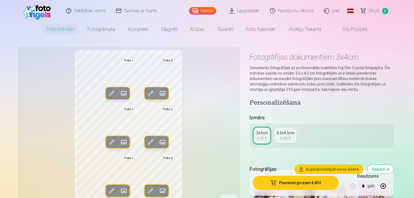
click at [158, 93] on span at bounding box center [162, 93] width 9 height 9
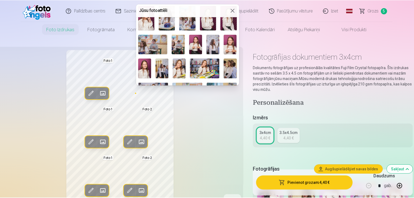
scroll to position [40, 0]
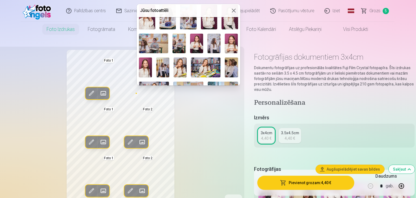
click at [147, 64] on img at bounding box center [145, 67] width 13 height 20
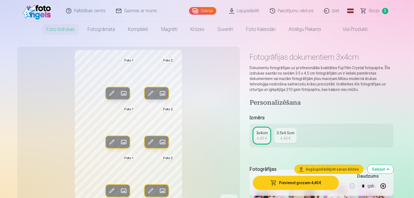
click at [294, 134] on div "3.5x4.5cm" at bounding box center [286, 132] width 18 height 5
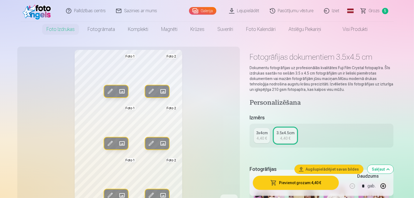
click at [265, 134] on div "3x4cm" at bounding box center [262, 132] width 12 height 5
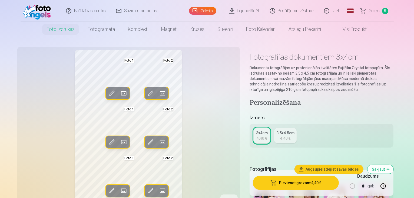
click at [293, 135] on div "3.5x4.5cm" at bounding box center [286, 132] width 18 height 5
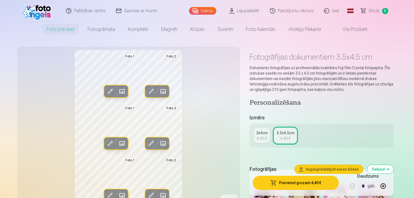
click at [267, 139] on div "4,40 €" at bounding box center [262, 137] width 10 height 5
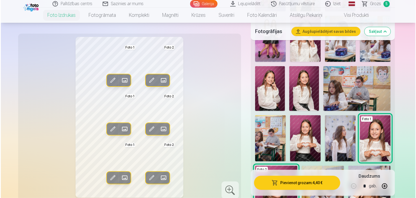
scroll to position [289, 0]
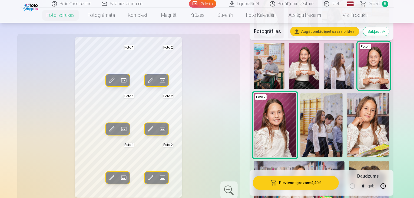
click at [301, 182] on button "Pievienot grozam : 4,40 €" at bounding box center [296, 182] width 86 height 14
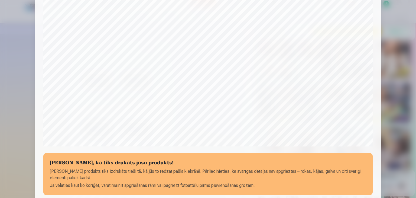
scroll to position [192, 0]
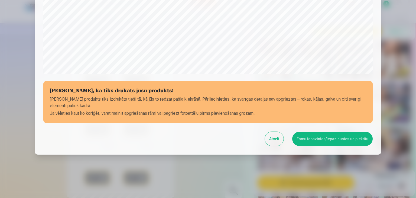
click at [318, 140] on button "Esmu iepazinies/iepazinusies un piekrītu" at bounding box center [332, 139] width 80 height 14
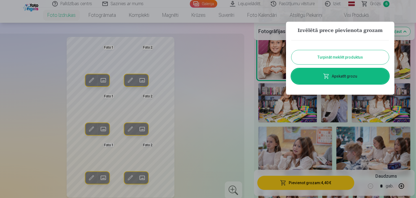
click at [346, 73] on link "Apskatīt grozu" at bounding box center [339, 75] width 97 height 15
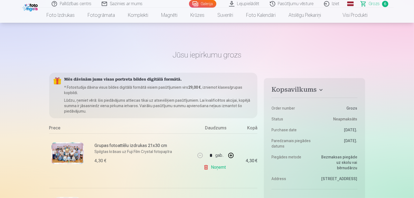
scroll to position [144, 0]
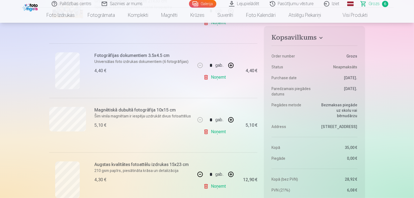
click at [224, 75] on link "Noņemt" at bounding box center [215, 77] width 25 height 11
type input "*"
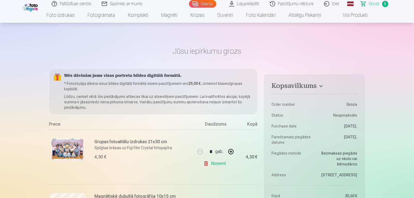
scroll to position [0, 0]
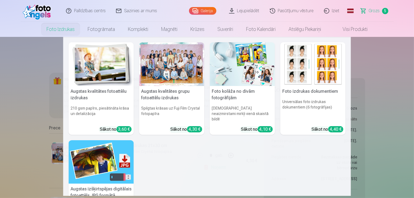
click at [98, 71] on img at bounding box center [101, 64] width 65 height 44
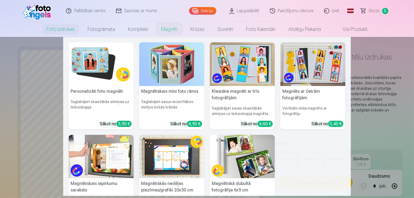
click at [93, 61] on img at bounding box center [101, 64] width 65 height 44
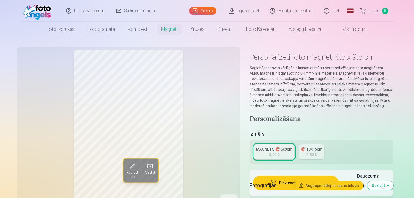
click at [314, 152] on div "4,80 €" at bounding box center [312, 154] width 10 height 5
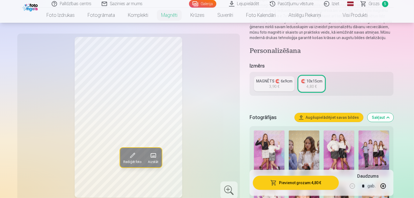
scroll to position [72, 0]
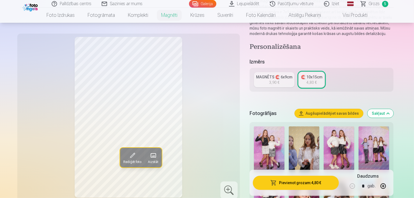
click at [264, 136] on img at bounding box center [269, 149] width 31 height 46
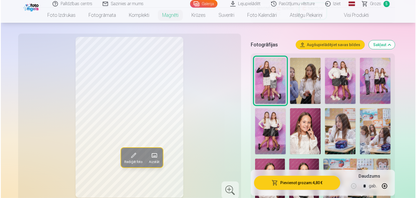
scroll to position [144, 0]
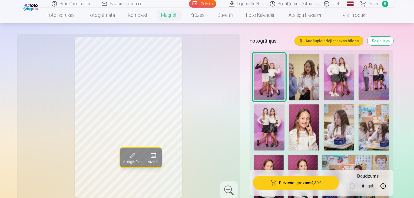
click at [315, 185] on button "Pievienot grozam : 4,80 €" at bounding box center [296, 182] width 86 height 14
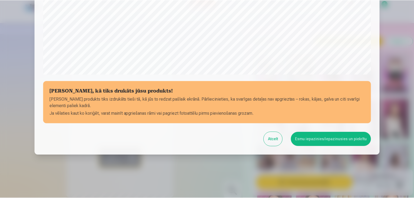
scroll to position [192, 0]
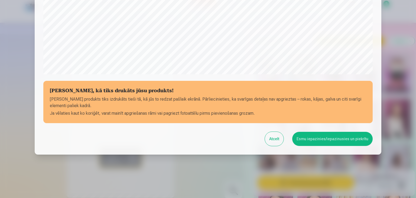
click at [311, 138] on button "Esmu iepazinies/iepazinusies un piekrītu" at bounding box center [332, 139] width 80 height 14
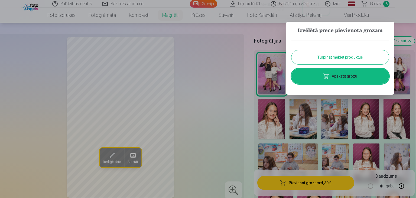
click at [379, 5] on div at bounding box center [208, 99] width 416 height 198
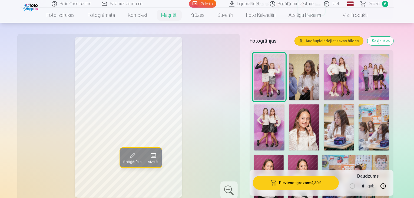
click at [379, 5] on span "Grozs" at bounding box center [374, 4] width 11 height 6
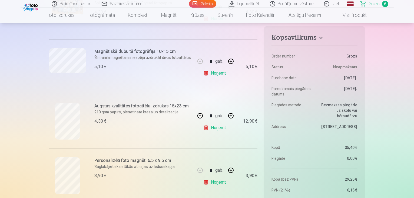
scroll to position [144, 0]
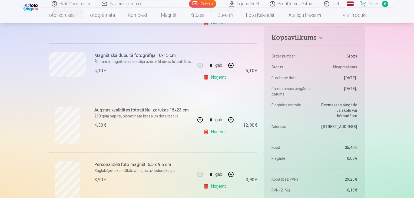
click at [200, 121] on button "button" at bounding box center [200, 119] width 13 height 13
type input "*"
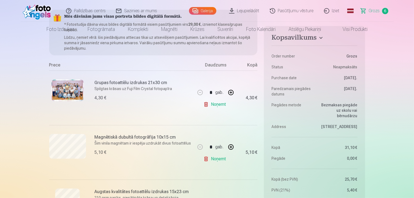
scroll to position [0, 0]
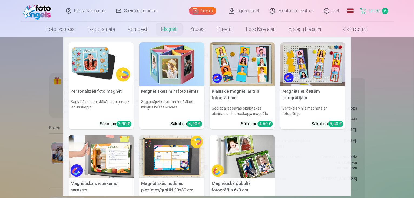
click at [176, 31] on link "Magnēti" at bounding box center [169, 29] width 29 height 15
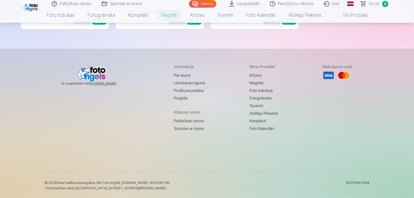
scroll to position [62, 0]
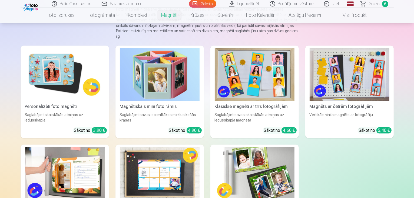
click at [46, 79] on img at bounding box center [65, 74] width 80 height 53
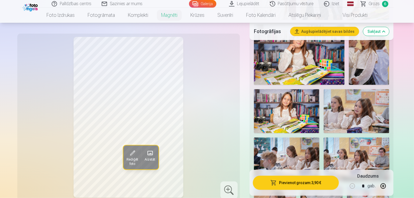
scroll to position [505, 0]
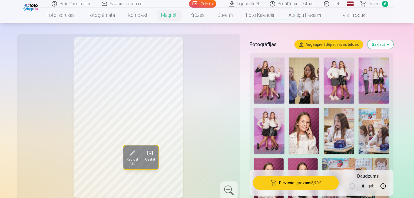
scroll to position [144, 0]
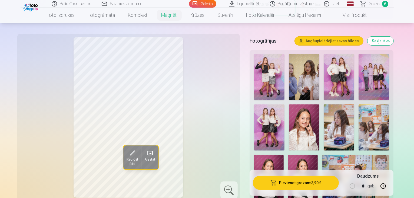
click at [318, 155] on img at bounding box center [303, 177] width 30 height 45
click at [284, 155] on img at bounding box center [269, 177] width 30 height 45
click at [289, 112] on img at bounding box center [304, 127] width 31 height 46
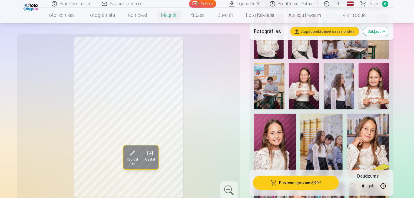
scroll to position [288, 0]
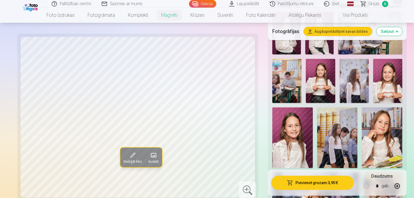
click at [284, 172] on img at bounding box center [315, 201] width 87 height 58
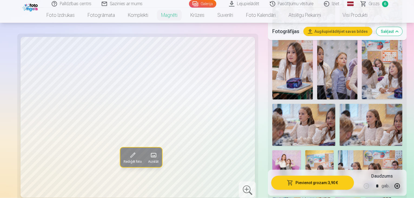
scroll to position [505, 0]
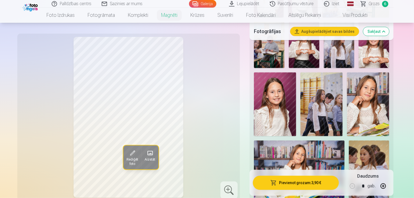
scroll to position [288, 0]
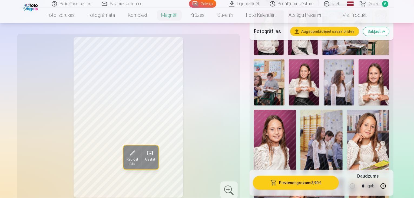
click at [389, 110] on img at bounding box center [368, 141] width 42 height 63
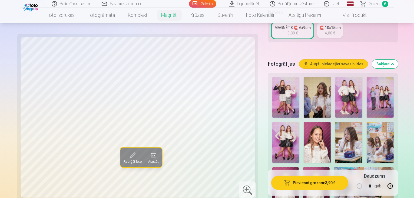
scroll to position [144, 0]
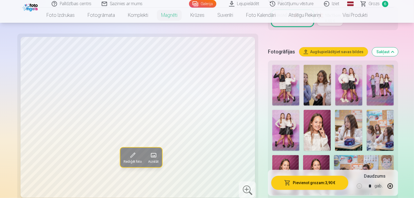
click at [312, 70] on img at bounding box center [317, 85] width 27 height 41
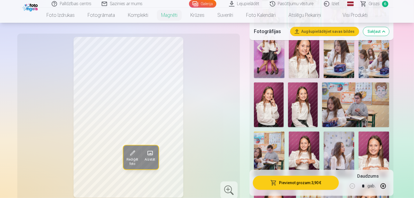
scroll to position [288, 0]
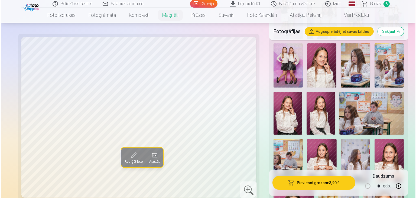
scroll to position [216, 0]
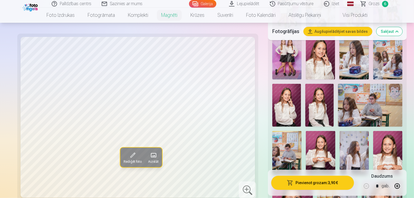
click at [297, 185] on button "Pievienot grozam : 3,90 €" at bounding box center [312, 182] width 83 height 14
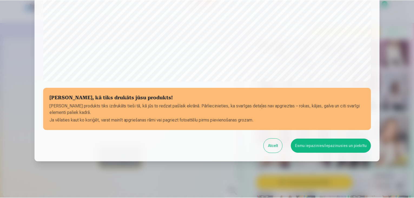
scroll to position [192, 0]
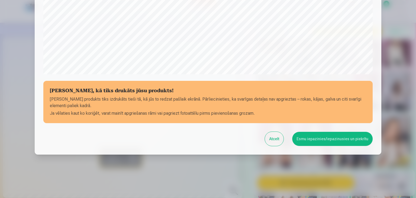
click at [343, 142] on button "Esmu iepazinies/iepazinusies un piekrītu" at bounding box center [332, 139] width 80 height 14
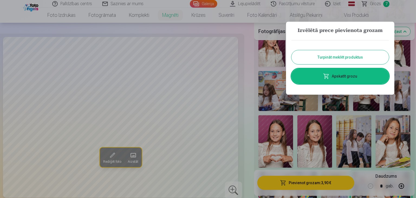
click at [385, 11] on div at bounding box center [208, 99] width 416 height 198
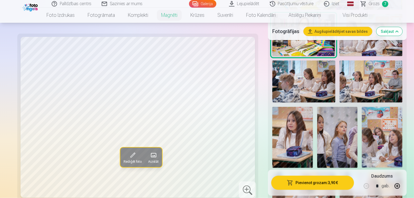
scroll to position [505, 0]
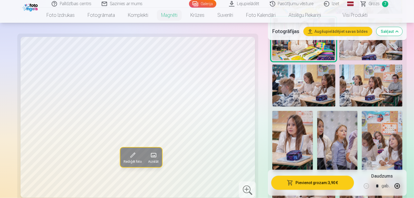
click at [378, 4] on span "Grozs" at bounding box center [374, 4] width 11 height 6
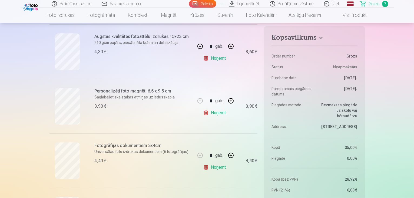
scroll to position [216, 0]
click at [206, 6] on link "Galerija" at bounding box center [202, 4] width 27 height 8
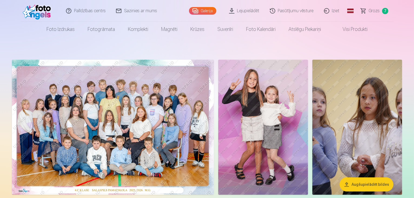
click at [382, 9] on link "Grozs 7" at bounding box center [375, 11] width 38 height 22
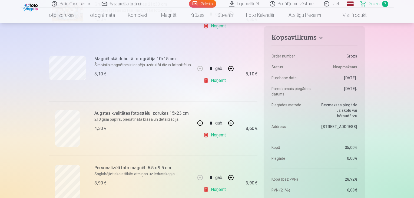
scroll to position [144, 0]
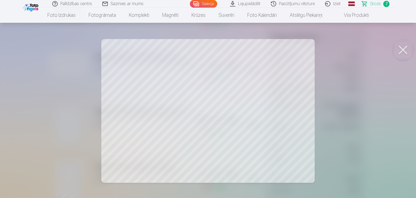
click at [397, 48] on button at bounding box center [403, 50] width 22 height 22
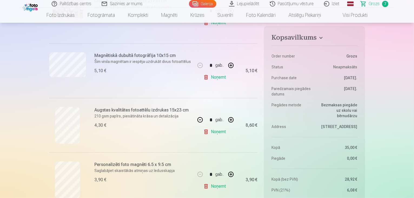
scroll to position [72, 0]
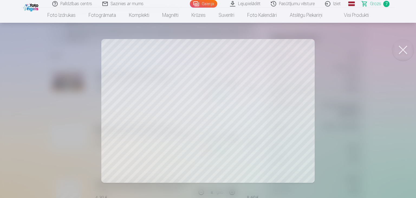
click at [404, 47] on button at bounding box center [403, 50] width 22 height 22
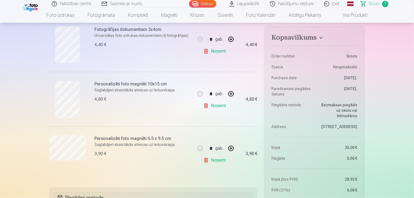
scroll to position [288, 0]
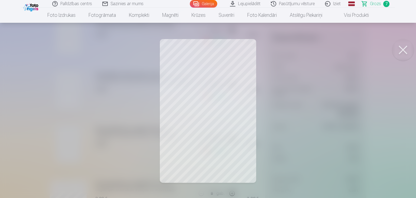
click at [407, 47] on button at bounding box center [403, 50] width 22 height 22
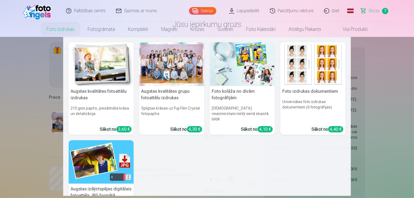
scroll to position [0, 0]
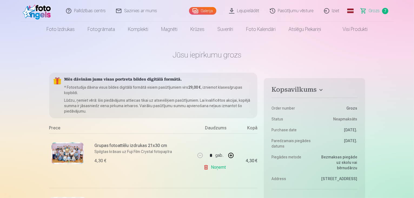
click at [139, 142] on div "Grupas fotoattēlu izdrukas 21x30 cm Spilgtas krāsas uz Fuji Film Crystal fotopa…" at bounding box center [122, 160] width 146 height 54
drag, startPoint x: 28, startPoint y: 103, endPoint x: 51, endPoint y: 141, distance: 43.9
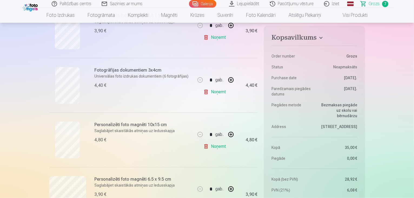
scroll to position [288, 0]
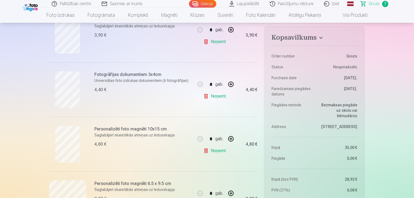
click at [157, 109] on div "Fotogrāfijas dokumentiem 3x4cm Universālas foto izdrukas dokumentiem (6 fotogrā…" at bounding box center [122, 89] width 146 height 54
click at [154, 74] on h6 "Fotogrāfijas dokumentiem 3x4cm" at bounding box center [144, 74] width 98 height 6
click at [80, 73] on div at bounding box center [67, 89] width 37 height 37
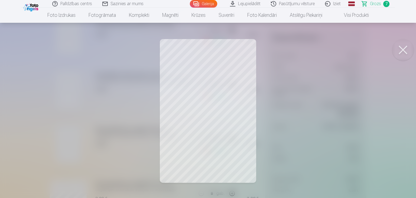
click at [405, 50] on button at bounding box center [403, 50] width 22 height 22
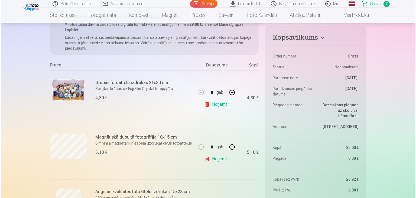
scroll to position [72, 0]
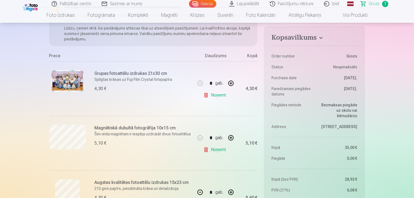
click at [65, 83] on img at bounding box center [67, 81] width 32 height 22
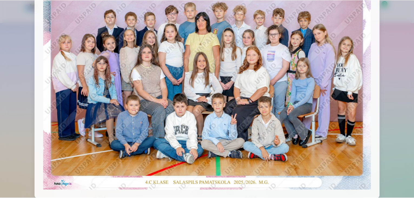
scroll to position [93, 0]
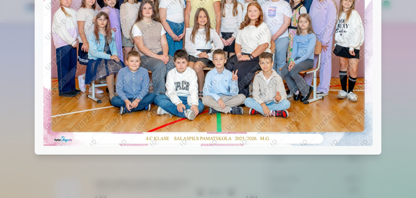
click at [330, 190] on div at bounding box center [208, 99] width 416 height 198
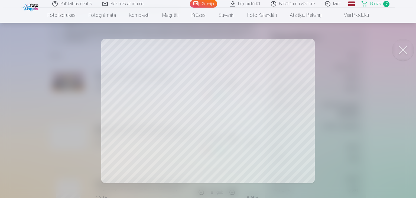
click at [407, 47] on button at bounding box center [403, 50] width 22 height 22
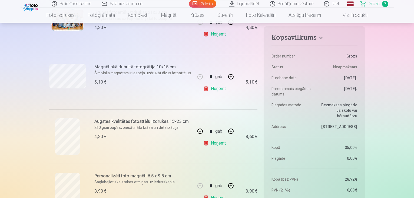
scroll to position [144, 0]
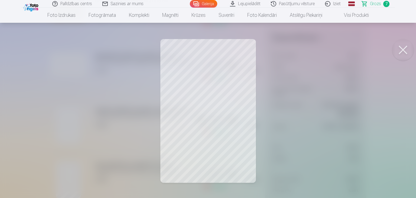
click at [401, 45] on button at bounding box center [403, 50] width 22 height 22
click at [413, 59] on div at bounding box center [208, 99] width 416 height 198
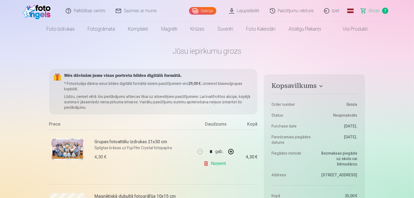
scroll to position [0, 0]
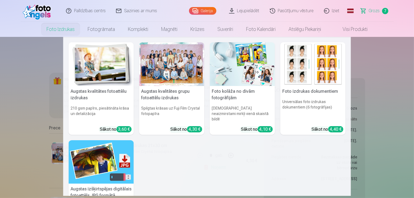
click at [61, 27] on link "Foto izdrukas" at bounding box center [60, 29] width 41 height 15
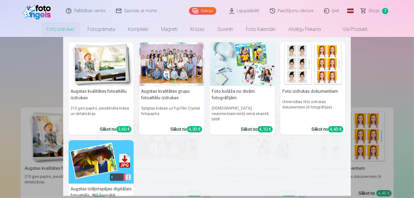
click at [64, 24] on link "Foto izdrukas" at bounding box center [60, 29] width 41 height 15
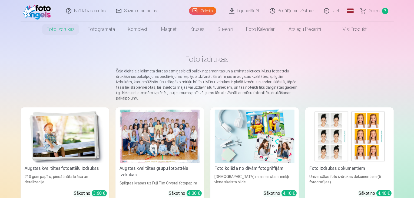
click at [64, 24] on link "Foto izdrukas" at bounding box center [60, 29] width 41 height 15
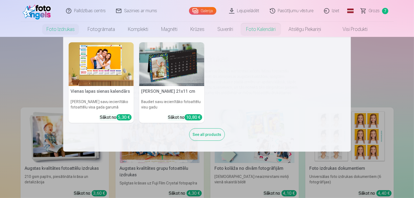
click at [252, 28] on link "Foto kalendāri" at bounding box center [261, 29] width 42 height 15
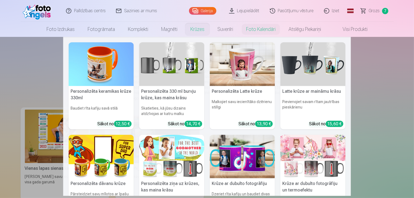
click at [194, 25] on link "Krūzes" at bounding box center [197, 29] width 27 height 15
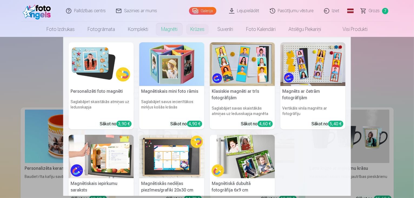
click at [169, 25] on link "Magnēti" at bounding box center [169, 29] width 29 height 15
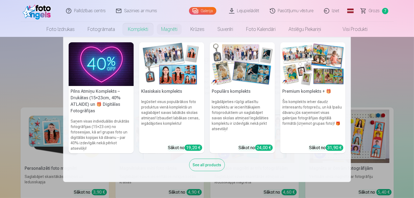
click at [123, 24] on link "Komplekti" at bounding box center [137, 29] width 33 height 15
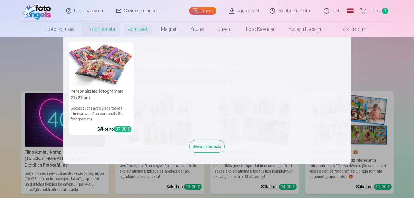
click at [103, 27] on link "Fotogrāmata" at bounding box center [101, 29] width 40 height 15
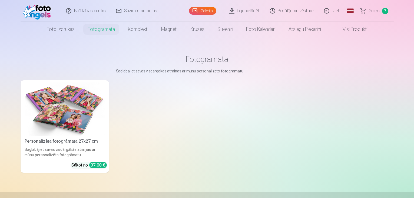
click at [291, 12] on link "Pasūtījumu vēsture" at bounding box center [292, 11] width 54 height 22
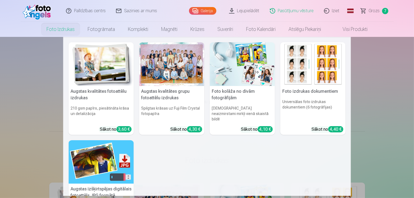
click at [67, 31] on link "Foto izdrukas" at bounding box center [60, 29] width 41 height 15
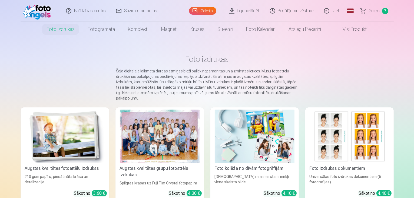
click at [211, 8] on link "Galerija" at bounding box center [202, 11] width 27 height 8
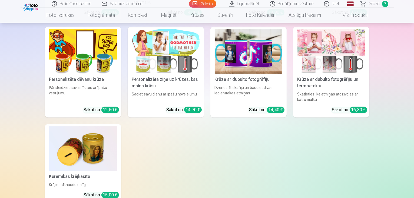
scroll to position [3463, 0]
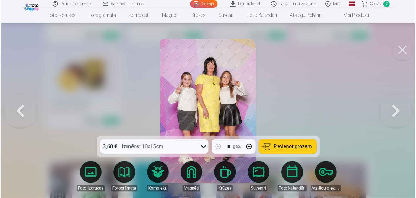
scroll to position [3474, 0]
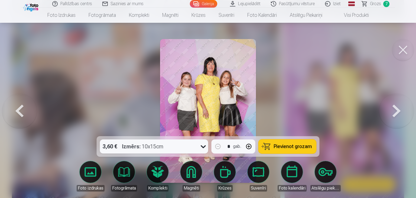
click at [283, 117] on div at bounding box center [208, 99] width 416 height 198
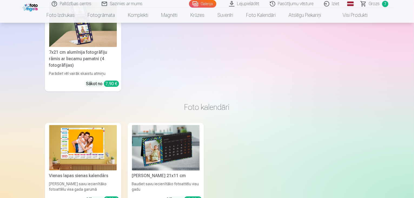
scroll to position [3680, 0]
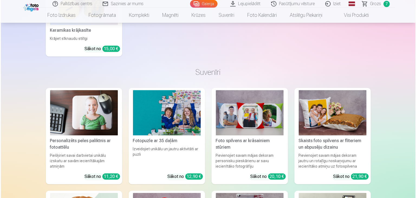
scroll to position [3547, 0]
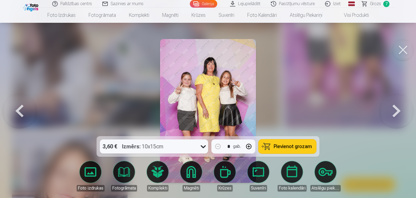
click at [402, 118] on button at bounding box center [396, 111] width 35 height 40
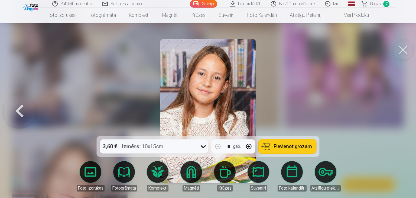
click at [402, 118] on div at bounding box center [208, 99] width 416 height 198
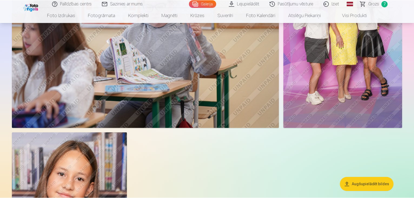
scroll to position [3535, 0]
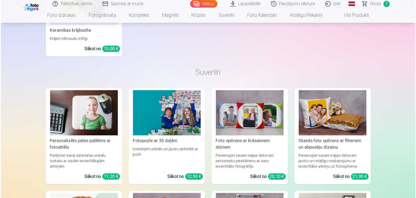
scroll to position [3547, 0]
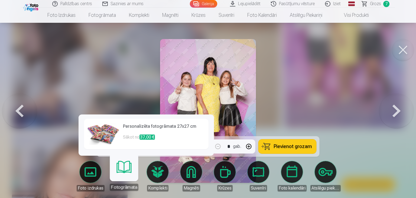
click at [84, 168] on link "Foto izdrukas" at bounding box center [90, 176] width 30 height 30
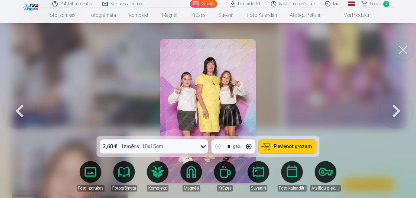
click at [402, 50] on button at bounding box center [403, 50] width 22 height 22
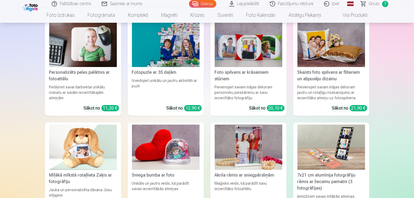
scroll to position [3608, 0]
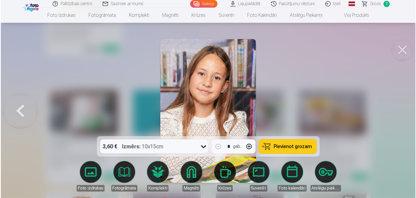
scroll to position [3547, 0]
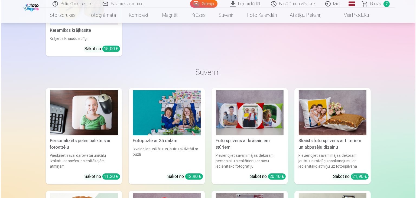
scroll to position [3474, 0]
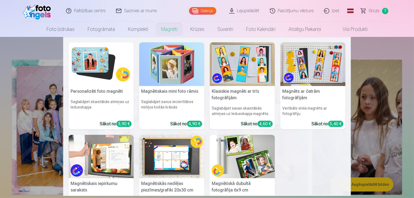
click at [172, 29] on link "Magnēti" at bounding box center [169, 29] width 29 height 15
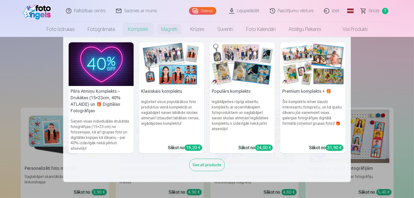
click at [126, 28] on link "Komplekti" at bounding box center [137, 29] width 33 height 15
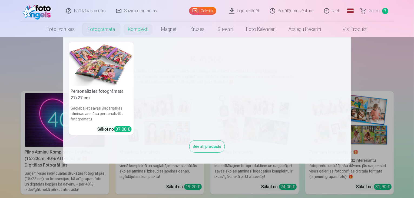
click at [111, 28] on link "Fotogrāmata" at bounding box center [101, 29] width 40 height 15
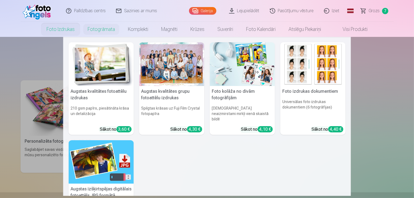
click at [61, 28] on link "Foto izdrukas" at bounding box center [60, 29] width 41 height 15
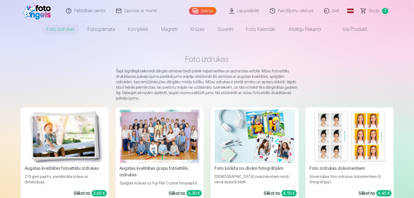
click at [202, 14] on div "Galerija" at bounding box center [204, 11] width 30 height 22
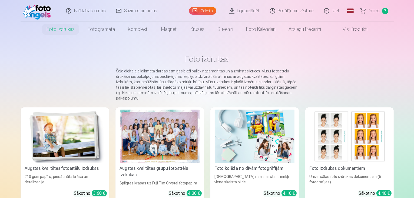
click at [202, 14] on link "Galerija" at bounding box center [202, 11] width 27 height 8
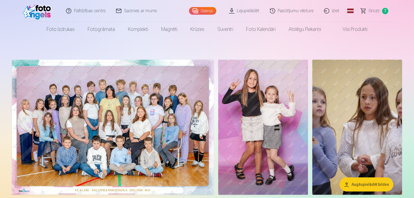
click at [202, 14] on link "Galerija" at bounding box center [202, 11] width 27 height 8
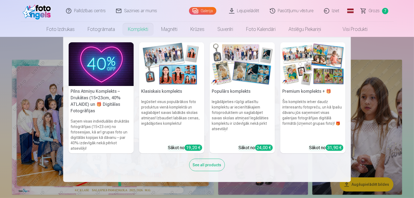
click at [143, 28] on link "Komplekti" at bounding box center [137, 29] width 33 height 15
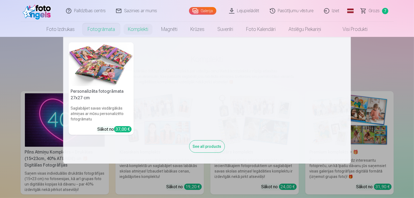
click at [103, 37] on div "Personalizēta fotogrāmata 27x27 cm Saglabājiet savas visdārgākās atmiņas ar mūs…" at bounding box center [207, 100] width 288 height 126
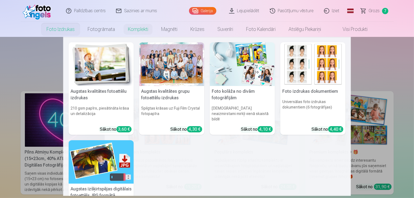
click at [57, 27] on link "Foto izdrukas" at bounding box center [60, 29] width 41 height 15
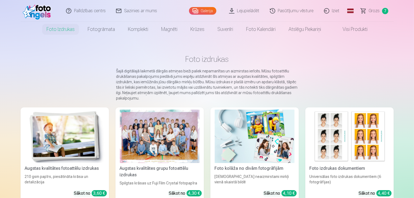
click at [196, 11] on link "Galerija" at bounding box center [202, 11] width 27 height 8
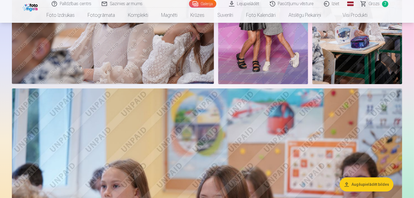
scroll to position [2092, 0]
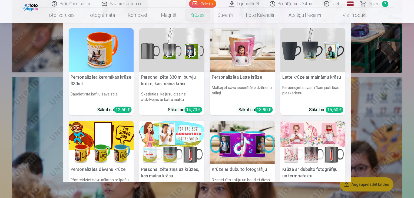
click at [189, 14] on link "Krūzes" at bounding box center [197, 15] width 27 height 15
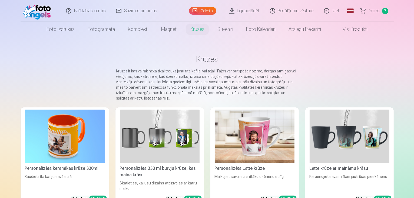
click at [200, 10] on link "Galerija" at bounding box center [202, 11] width 27 height 8
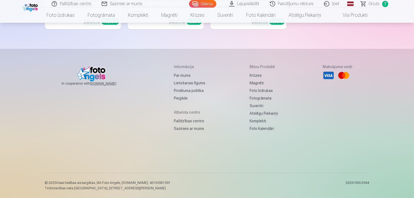
scroll to position [4762, 0]
click at [370, 1] on span "Grozs" at bounding box center [374, 4] width 11 height 6
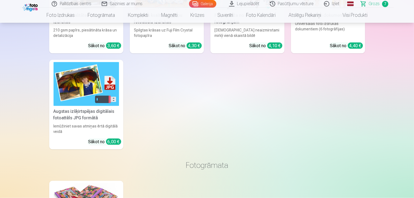
scroll to position [866, 0]
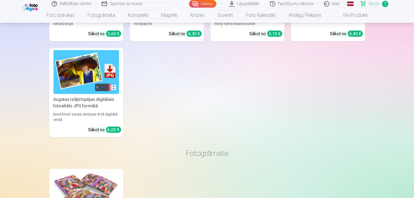
click at [88, 74] on img at bounding box center [86, 72] width 65 height 44
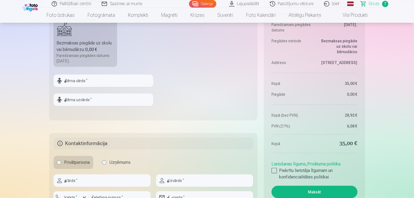
scroll to position [505, 0]
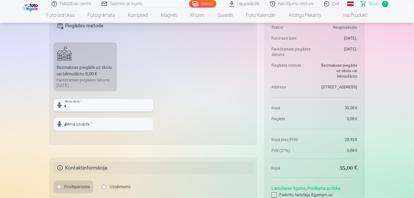
click at [96, 106] on input "text" at bounding box center [104, 105] width 100 height 12
click at [83, 106] on input "text" at bounding box center [104, 105] width 100 height 12
type input "*****"
click at [87, 121] on input "text" at bounding box center [104, 124] width 100 height 12
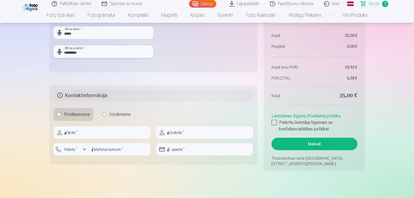
type input "*********"
click at [129, 129] on input "text" at bounding box center [102, 132] width 97 height 12
type input "*****"
type input "*********"
type input "********"
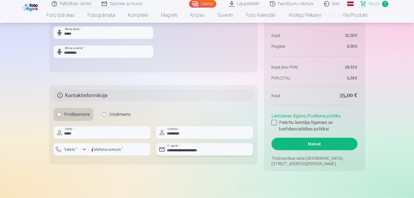
drag, startPoint x: 186, startPoint y: 148, endPoint x: 177, endPoint y: 148, distance: 9.5
click at [177, 148] on input "**********" at bounding box center [204, 149] width 97 height 12
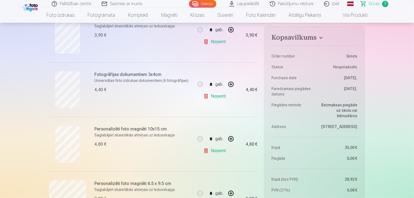
scroll to position [144, 0]
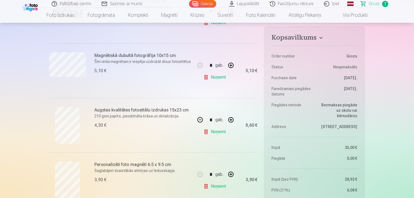
type input "**********"
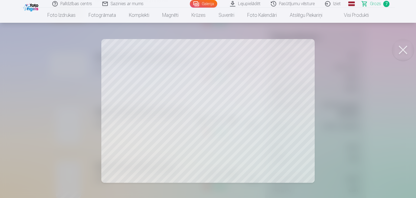
click at [402, 47] on button at bounding box center [403, 50] width 22 height 22
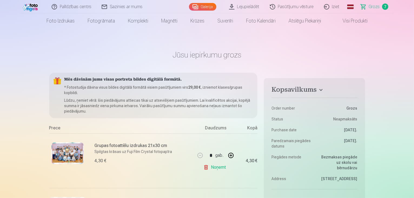
scroll to position [72, 0]
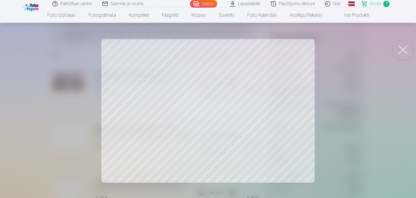
click at [396, 51] on button at bounding box center [403, 50] width 22 height 22
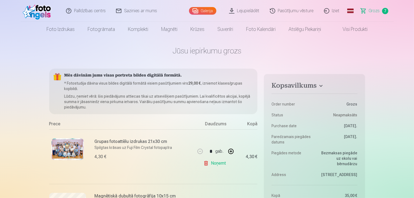
scroll to position [0, 0]
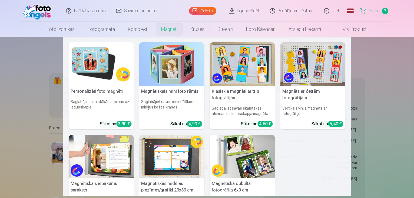
click at [93, 62] on img at bounding box center [101, 64] width 65 height 44
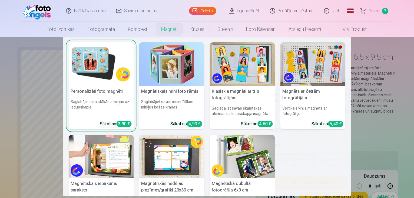
click at [241, 154] on img at bounding box center [242, 156] width 65 height 44
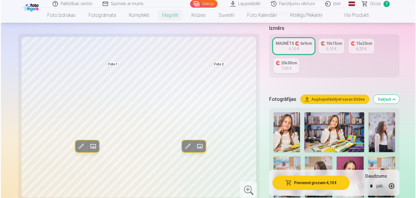
scroll to position [144, 0]
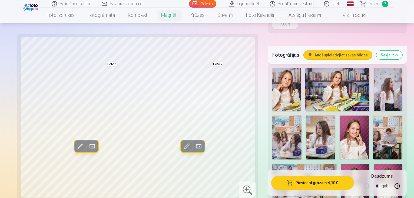
click at [194, 145] on span at bounding box center [198, 146] width 9 height 9
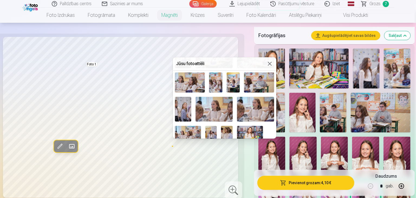
scroll to position [130, 0]
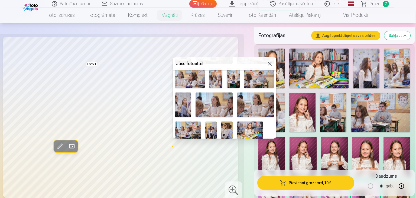
click at [189, 124] on img at bounding box center [188, 129] width 26 height 17
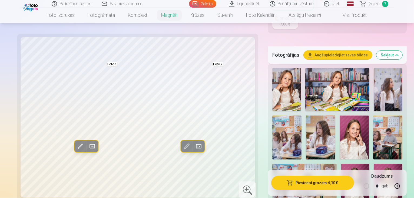
click at [88, 145] on span at bounding box center [92, 146] width 9 height 9
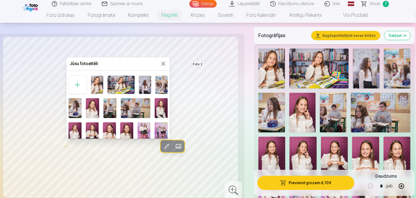
click at [133, 61] on h5 "Jūsu fotoattēli" at bounding box center [115, 63] width 90 height 6
click at [148, 83] on img at bounding box center [145, 84] width 12 height 18
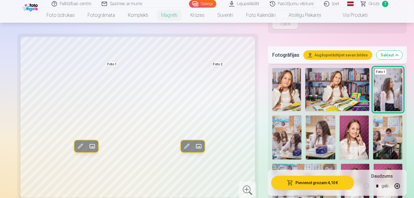
click at [88, 146] on span at bounding box center [92, 146] width 9 height 9
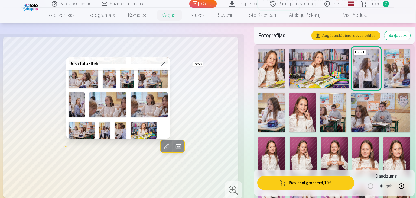
scroll to position [58, 0]
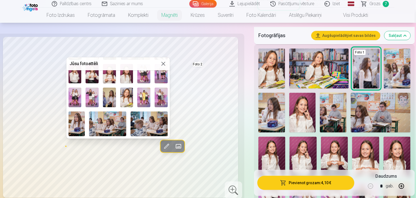
click at [126, 98] on img at bounding box center [126, 96] width 13 height 19
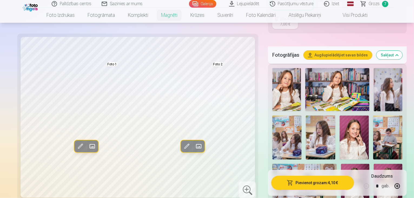
click at [194, 146] on span at bounding box center [198, 146] width 9 height 9
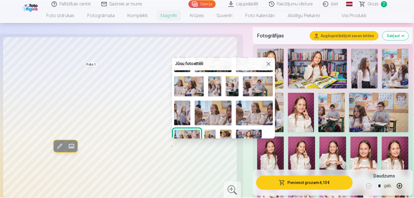
scroll to position [123, 0]
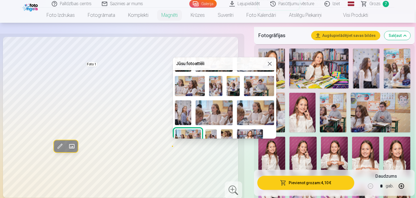
click at [184, 83] on img at bounding box center [190, 86] width 30 height 20
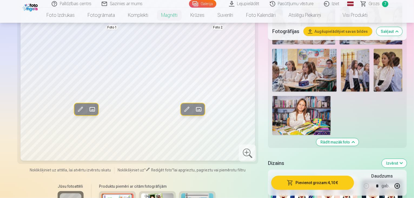
scroll to position [649, 0]
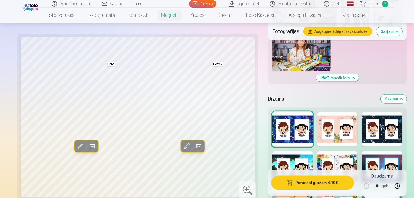
scroll to position [721, 0]
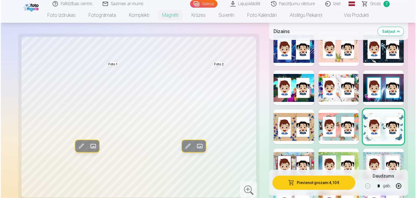
scroll to position [794, 0]
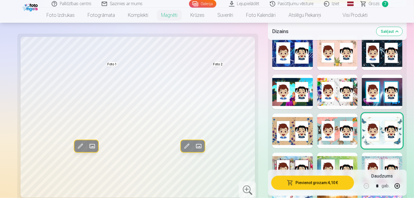
click at [88, 147] on span at bounding box center [92, 146] width 9 height 9
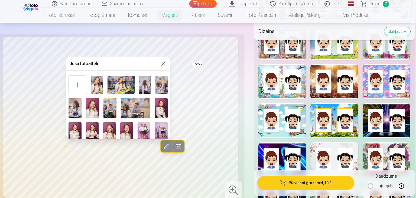
click at [95, 86] on img at bounding box center [97, 84] width 12 height 18
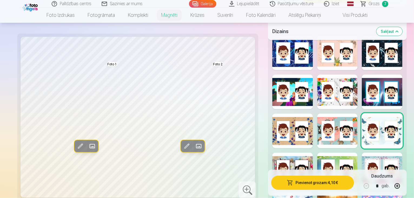
click at [88, 147] on span at bounding box center [92, 146] width 9 height 9
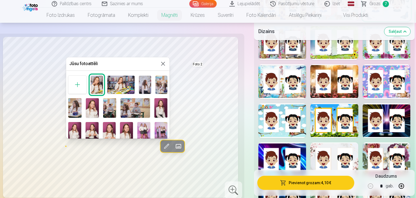
click at [122, 84] on img at bounding box center [120, 84] width 27 height 18
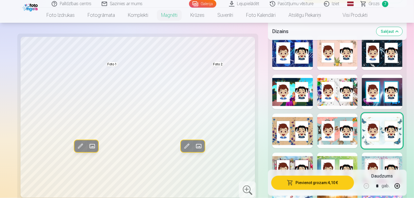
click at [88, 149] on span at bounding box center [92, 146] width 9 height 9
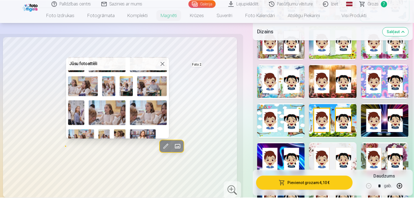
scroll to position [130, 0]
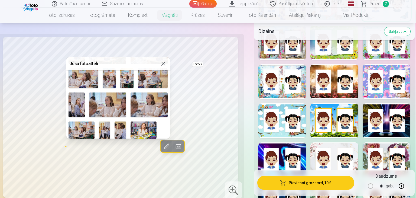
click at [143, 126] on img at bounding box center [143, 129] width 26 height 17
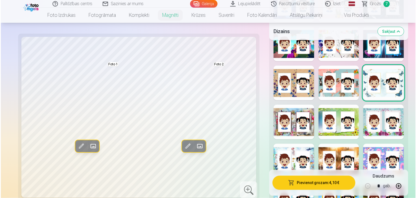
scroll to position [938, 0]
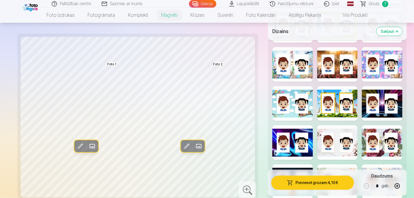
click at [300, 185] on button "Pievienot grozam : 4,10 €" at bounding box center [312, 182] width 83 height 14
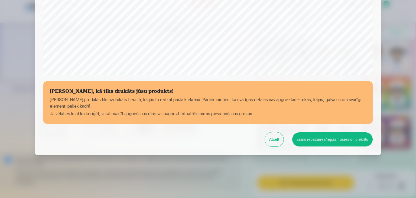
scroll to position [192, 0]
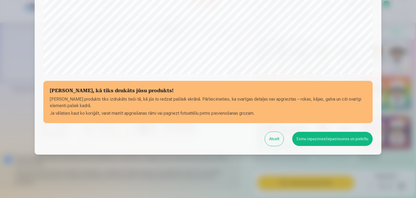
click at [314, 142] on button "Esmu iepazinies/iepazinusies un piekrītu" at bounding box center [332, 139] width 80 height 14
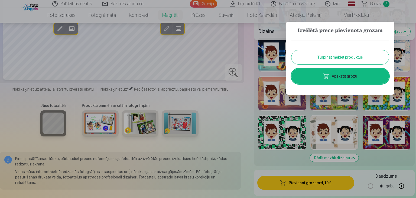
click at [341, 80] on link "Apskatīt grozu" at bounding box center [339, 75] width 97 height 15
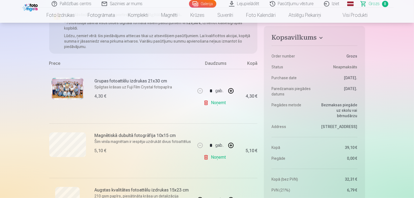
scroll to position [72, 0]
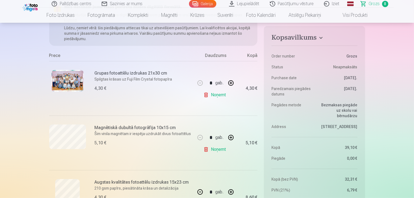
click at [219, 151] on link "Noņemt" at bounding box center [215, 149] width 25 height 11
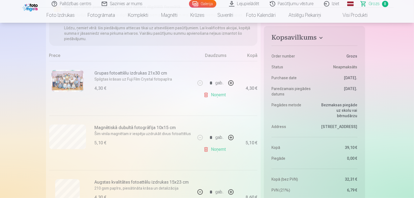
type input "*"
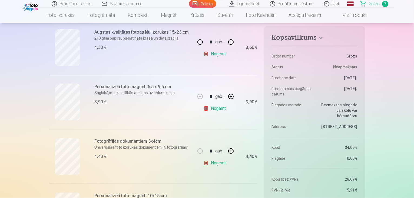
scroll to position [144, 0]
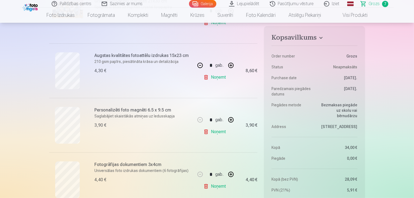
click at [200, 65] on button "button" at bounding box center [200, 65] width 13 height 13
type input "*"
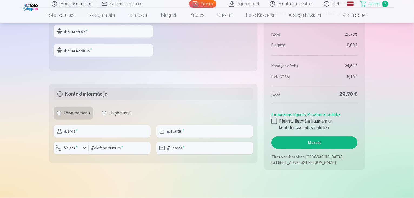
scroll to position [577, 0]
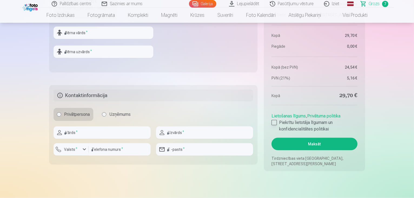
click at [272, 121] on div at bounding box center [274, 122] width 5 height 5
click at [96, 33] on input "text" at bounding box center [104, 33] width 100 height 12
click at [78, 35] on input "text" at bounding box center [104, 33] width 100 height 12
type input "*****"
click at [82, 57] on input "text" at bounding box center [104, 51] width 100 height 12
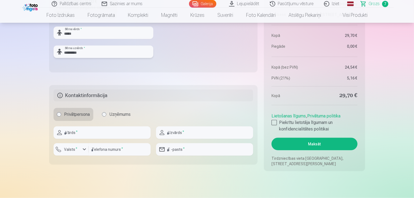
type input "*********"
click at [103, 136] on input "text" at bounding box center [102, 132] width 97 height 12
type input "*****"
type input "*********"
type input "********"
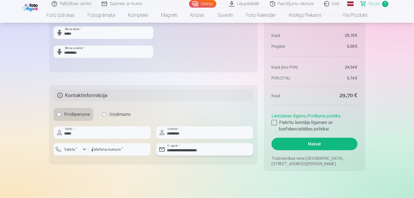
drag, startPoint x: 184, startPoint y: 150, endPoint x: 176, endPoint y: 151, distance: 7.7
click at [176, 151] on input "**********" at bounding box center [204, 149] width 97 height 12
type input "**********"
click at [299, 144] on button "Maksāt" at bounding box center [315, 143] width 86 height 12
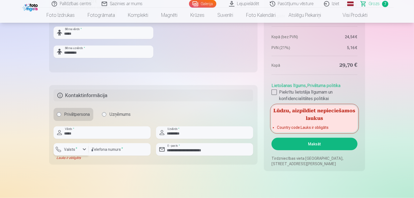
click at [73, 152] on div "button" at bounding box center [72, 149] width 16 height 5
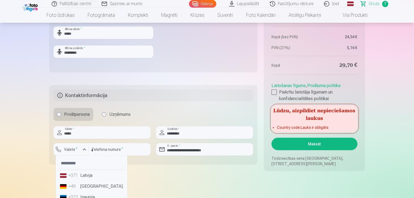
click at [80, 179] on li "+371 Latvija" at bounding box center [91, 175] width 67 height 11
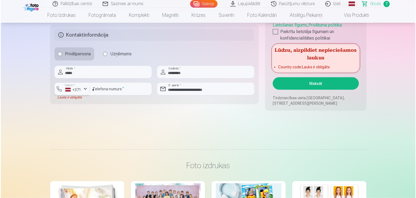
scroll to position [649, 0]
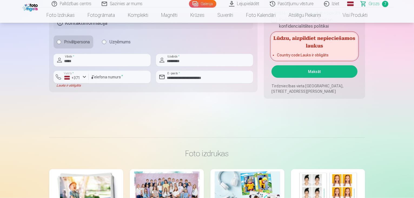
click at [313, 71] on button "Maksāt" at bounding box center [315, 71] width 86 height 12
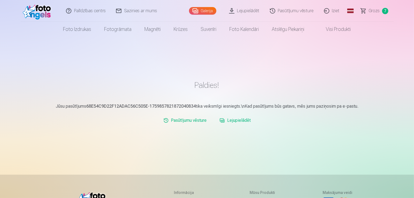
click at [234, 121] on link "Lejupielādēt" at bounding box center [235, 120] width 35 height 11
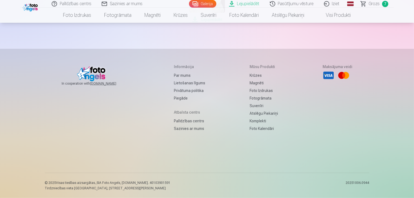
scroll to position [577, 0]
click at [225, 23] on span "Lejupielādēt" at bounding box center [207, 19] width 36 height 6
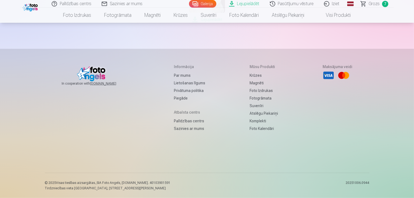
scroll to position [505, 0]
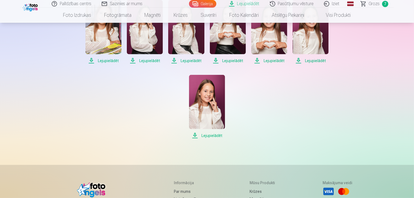
scroll to position [288, 0]
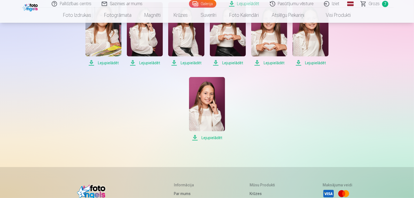
scroll to position [144, 0]
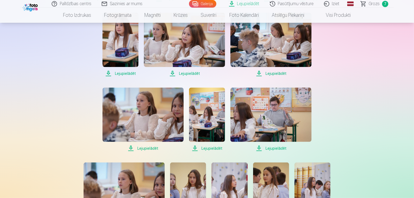
click at [139, 77] on span "Lejupielādēt" at bounding box center [121, 73] width 36 height 6
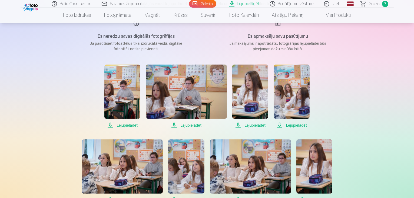
click at [295, 126] on span "Lejupielādēt" at bounding box center [292, 125] width 36 height 6
click at [259, 123] on span "Lejupielādēt" at bounding box center [250, 125] width 36 height 6
click at [197, 127] on span "Lejupielādēt" at bounding box center [186, 125] width 81 height 6
click at [133, 123] on span "Lejupielādēt" at bounding box center [122, 125] width 36 height 6
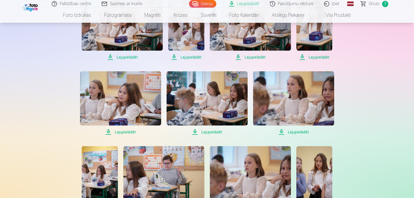
scroll to position [0, 0]
